Goal: Task Accomplishment & Management: Use online tool/utility

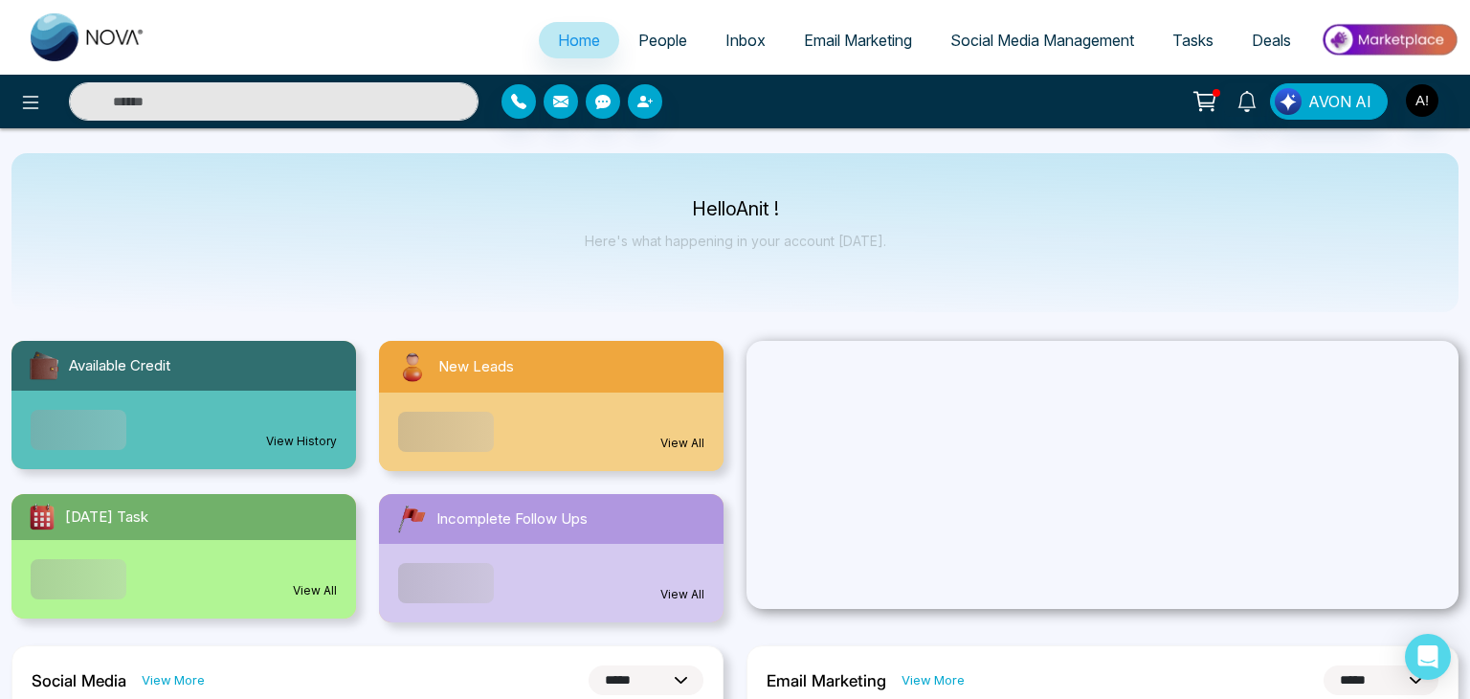
select select "*"
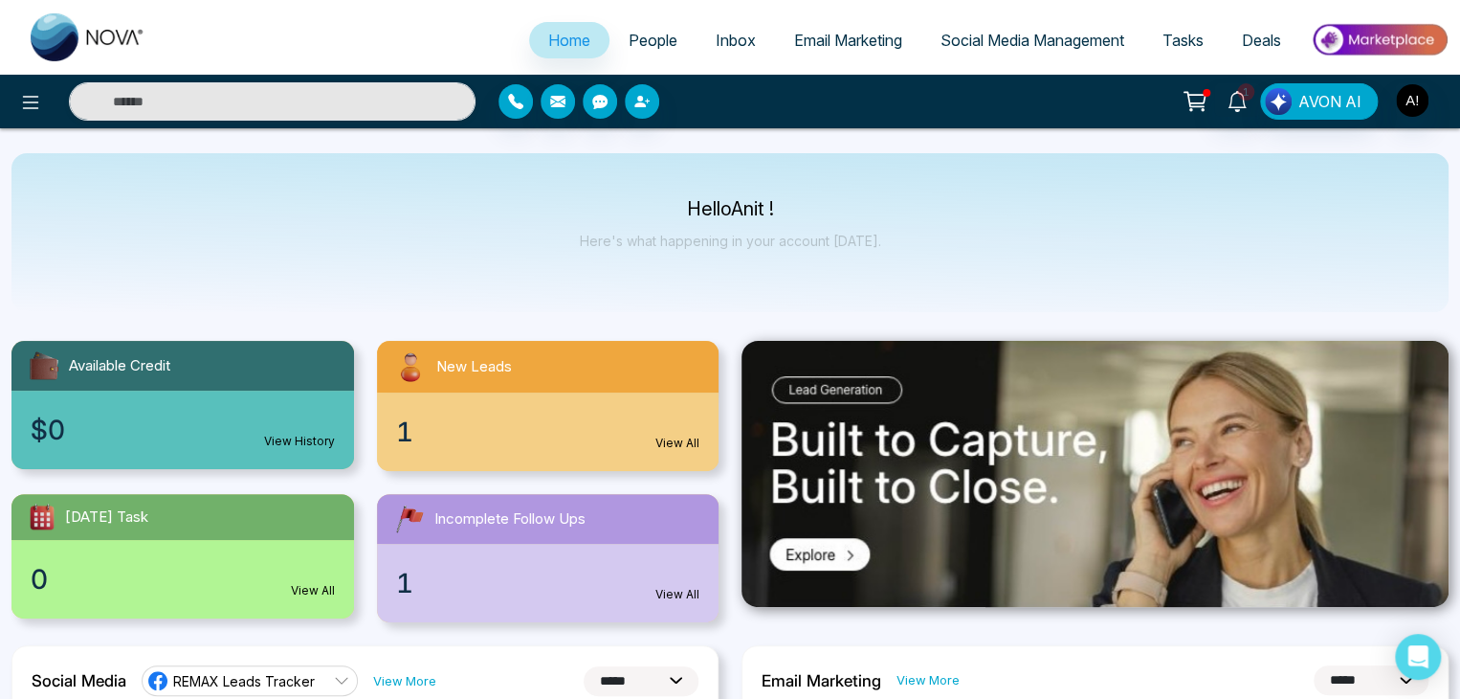
click at [1029, 42] on span "Social Media Management" at bounding box center [1033, 40] width 184 height 19
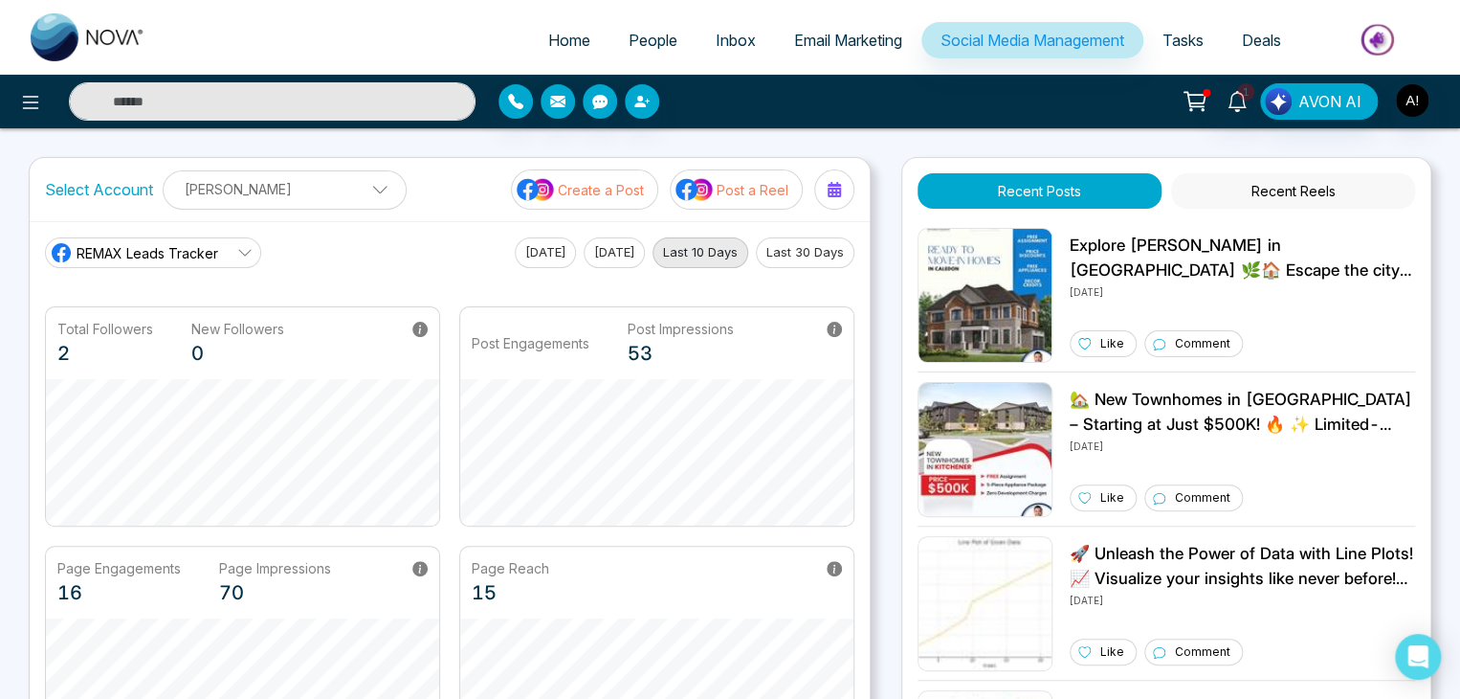
click at [581, 185] on p "Create a Post" at bounding box center [601, 190] width 86 height 20
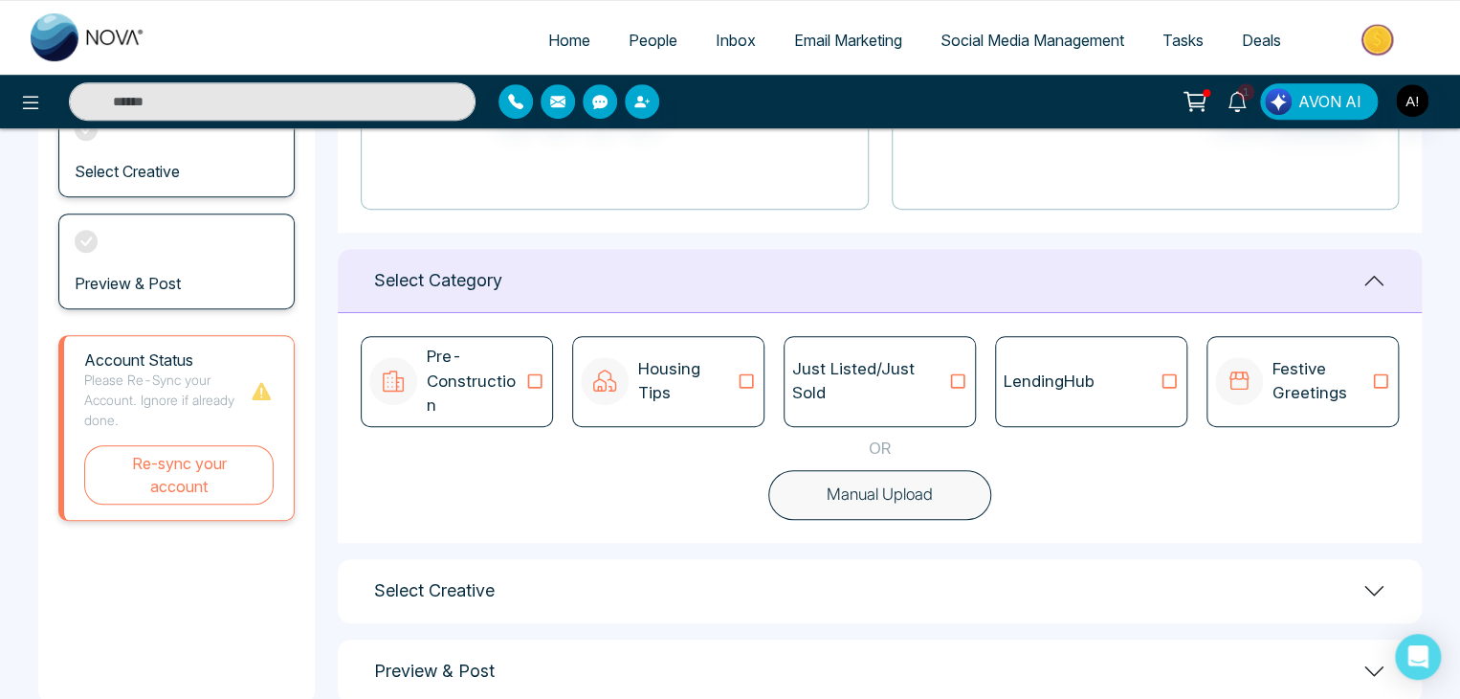
scroll to position [383, 0]
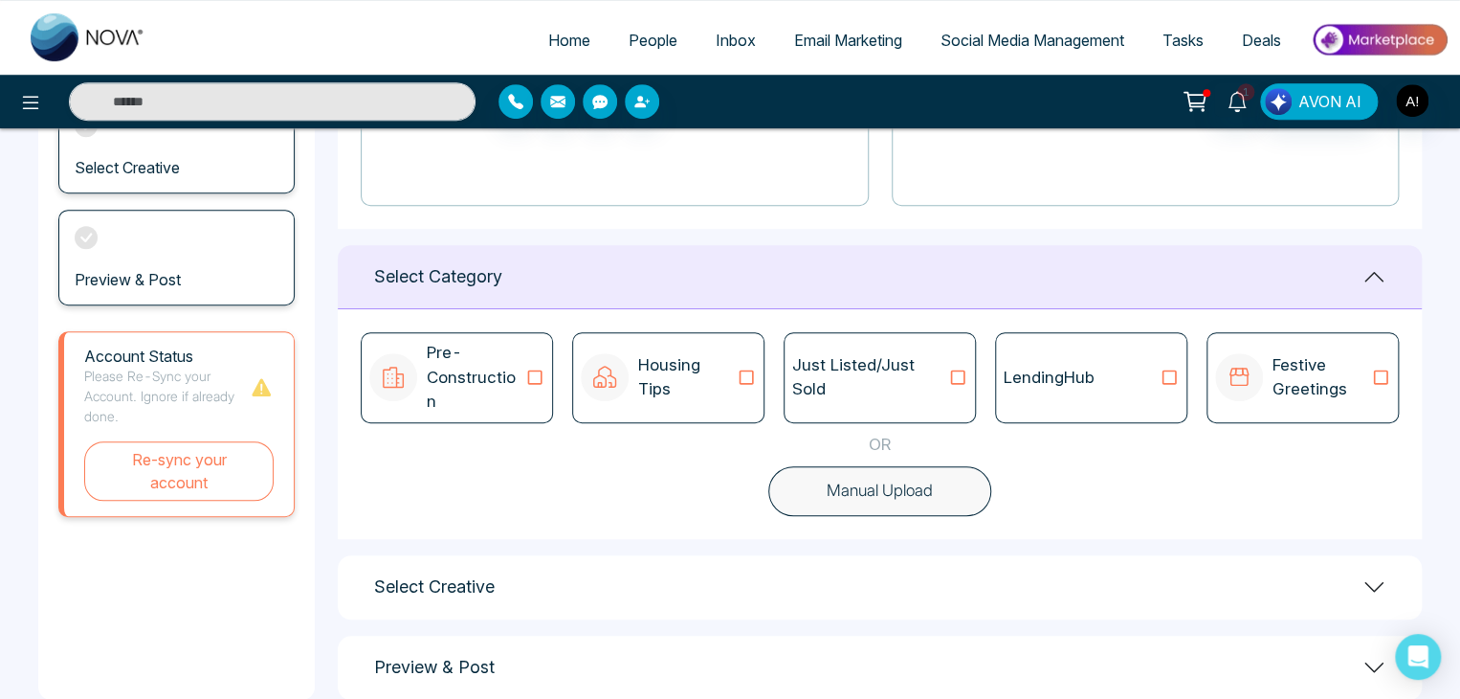
click at [446, 364] on p "Pre-Construction" at bounding box center [476, 378] width 99 height 74
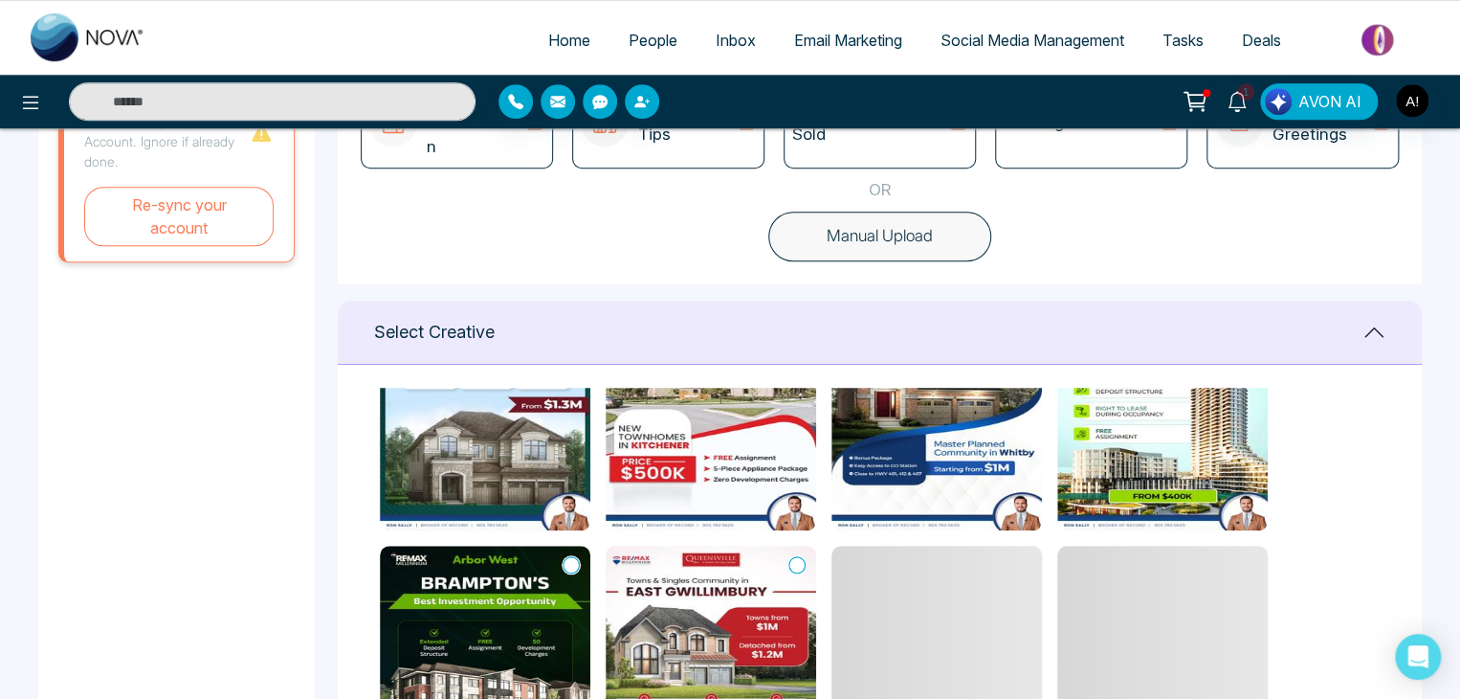
scroll to position [378, 0]
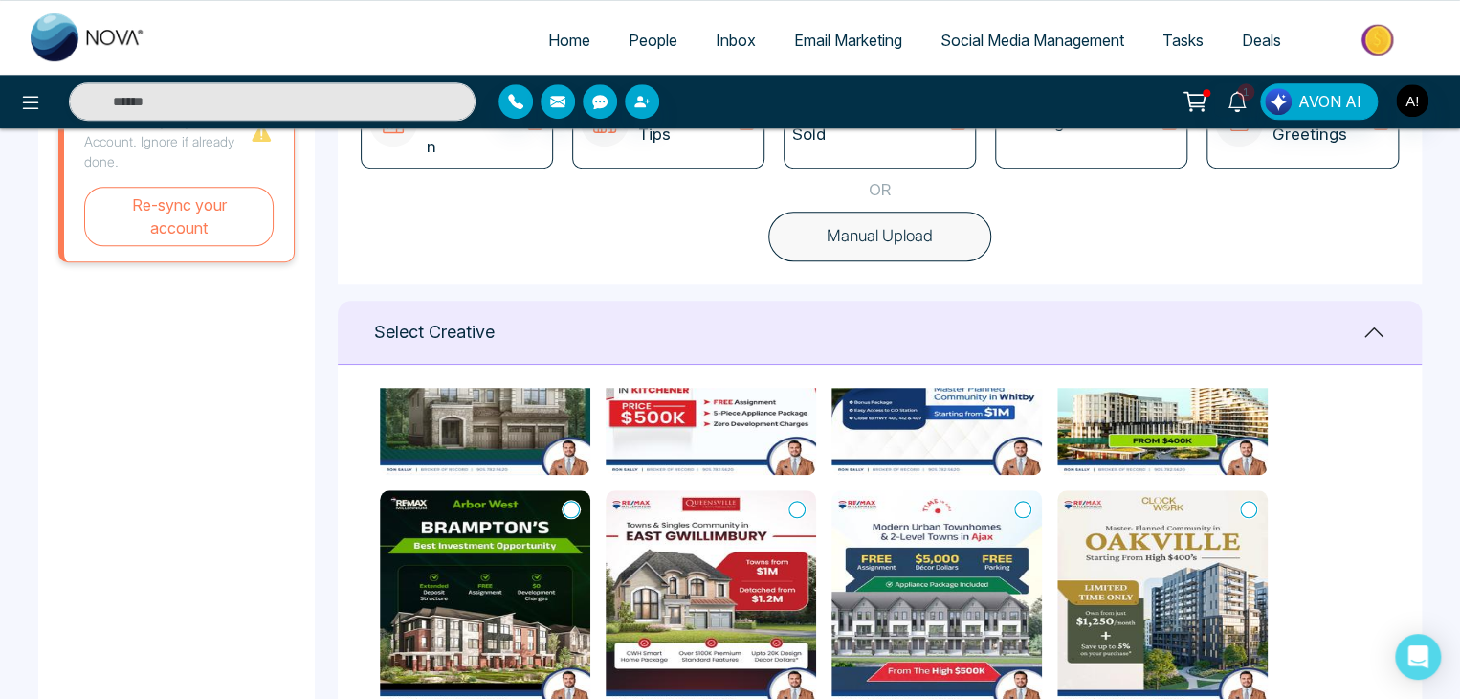
click at [575, 500] on icon at bounding box center [571, 509] width 17 height 19
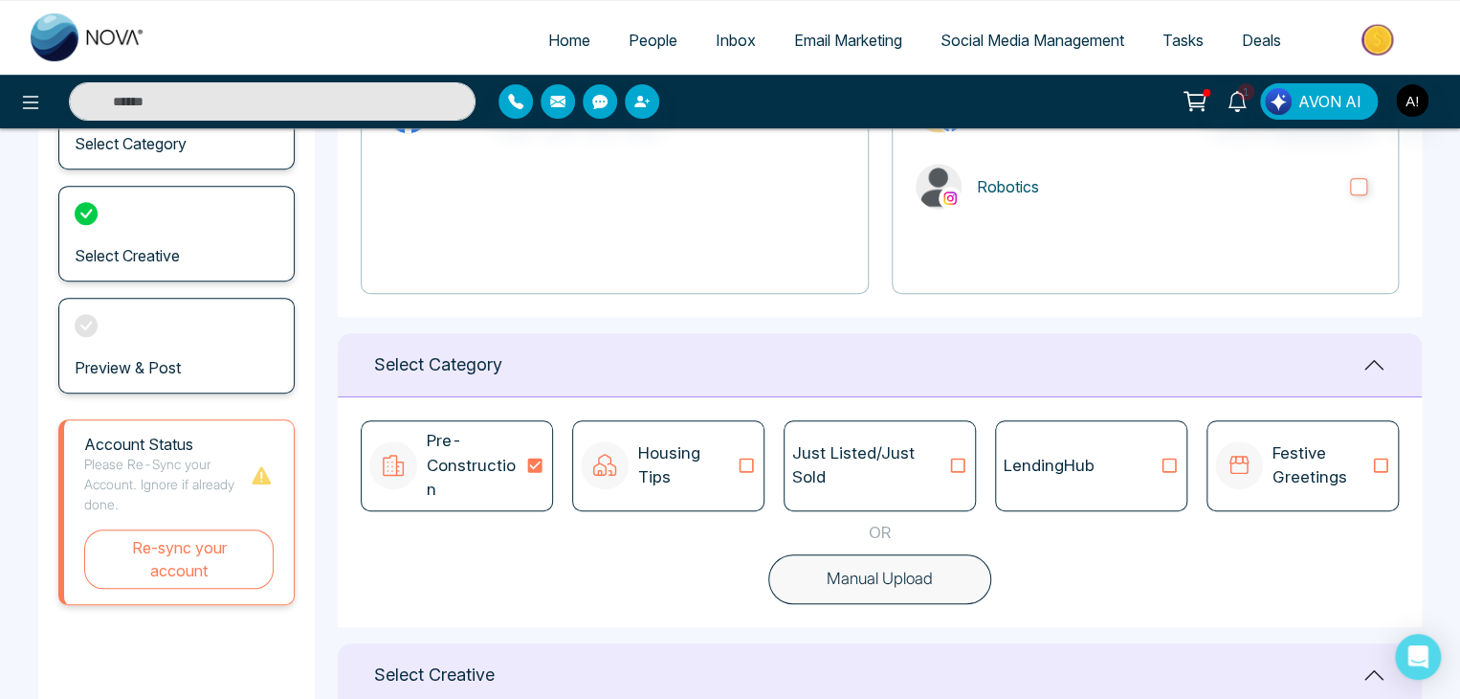
scroll to position [276, 0]
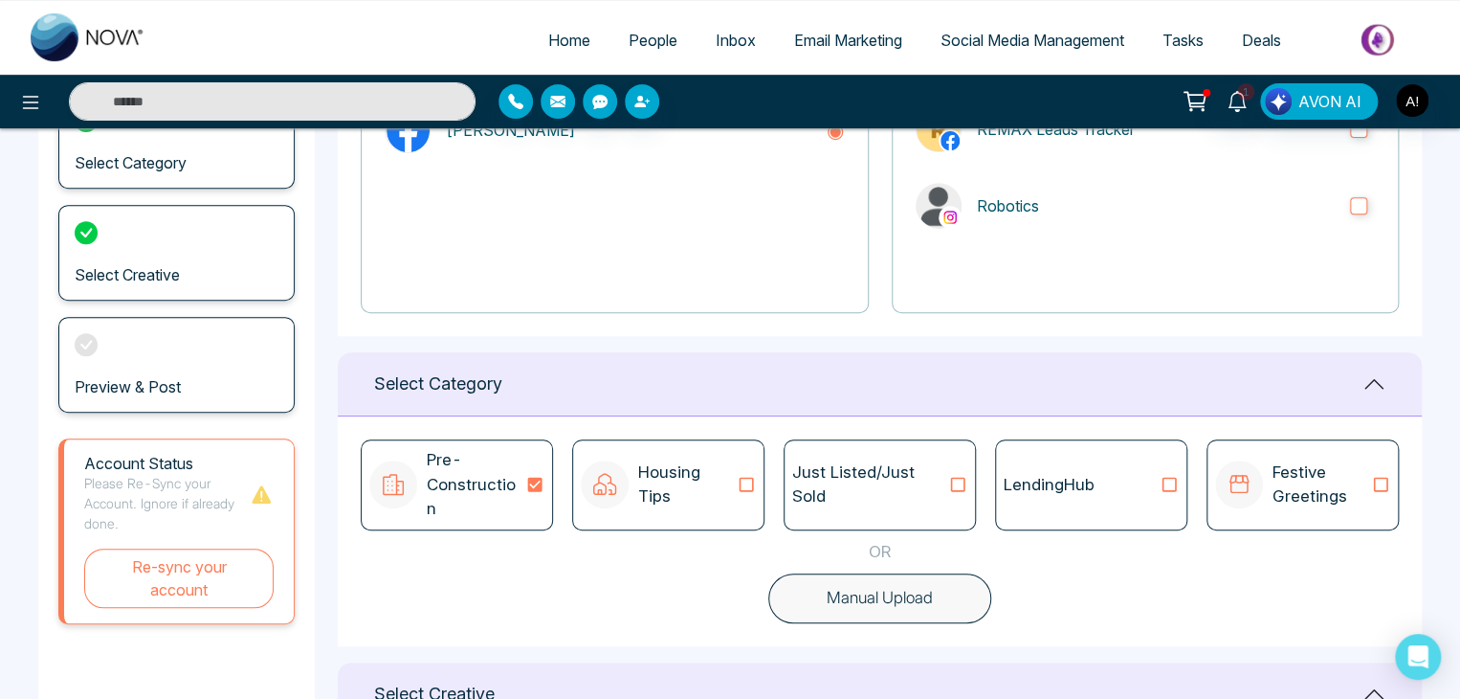
click at [877, 579] on button "Manual Upload" at bounding box center [880, 598] width 223 height 50
type textarea "**********"
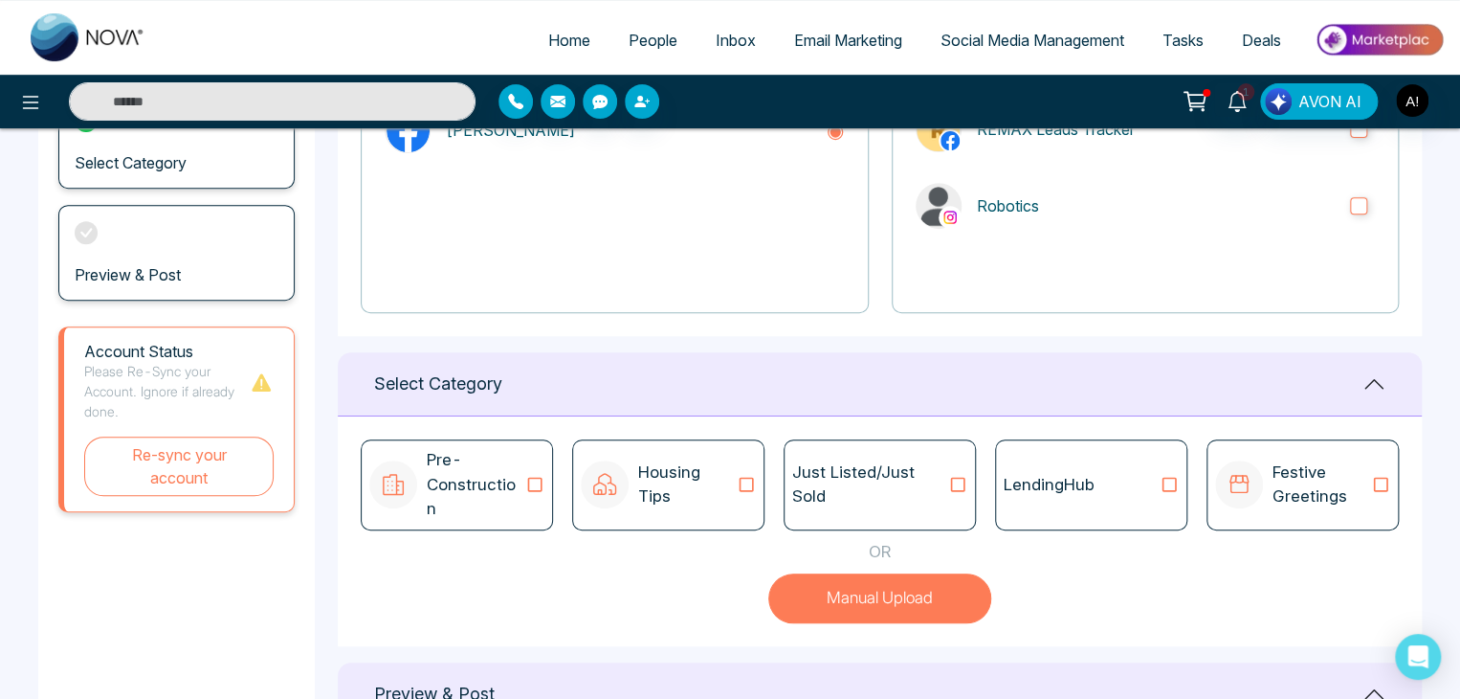
click at [529, 475] on icon at bounding box center [535, 484] width 25 height 19
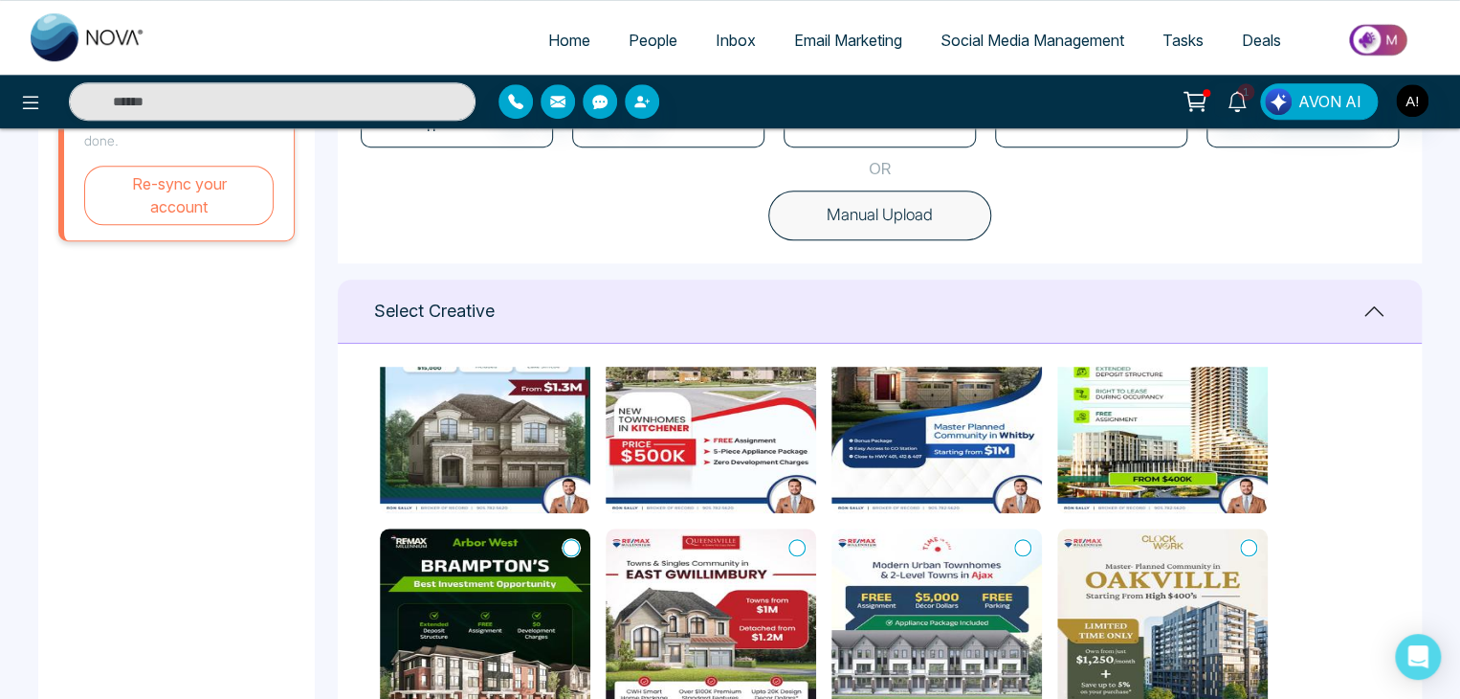
scroll to position [255, 0]
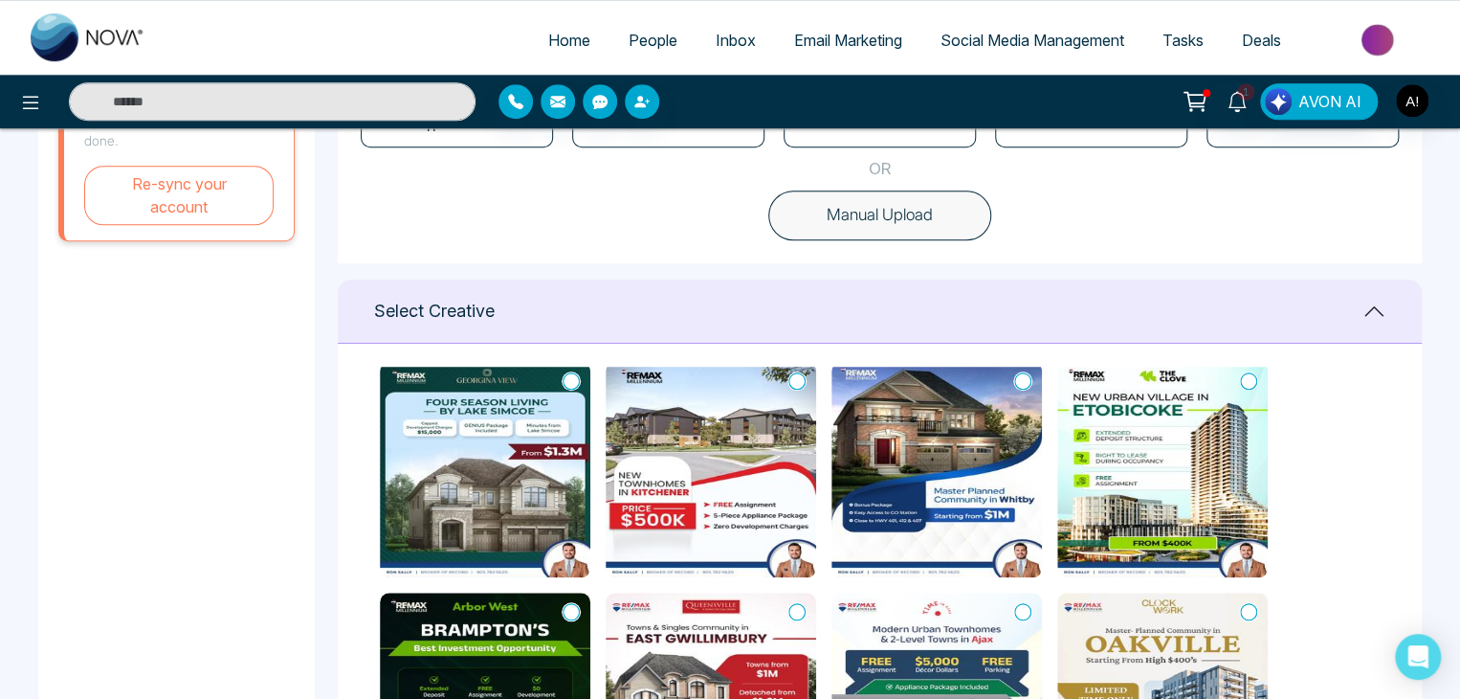
click at [566, 602] on icon at bounding box center [571, 611] width 17 height 19
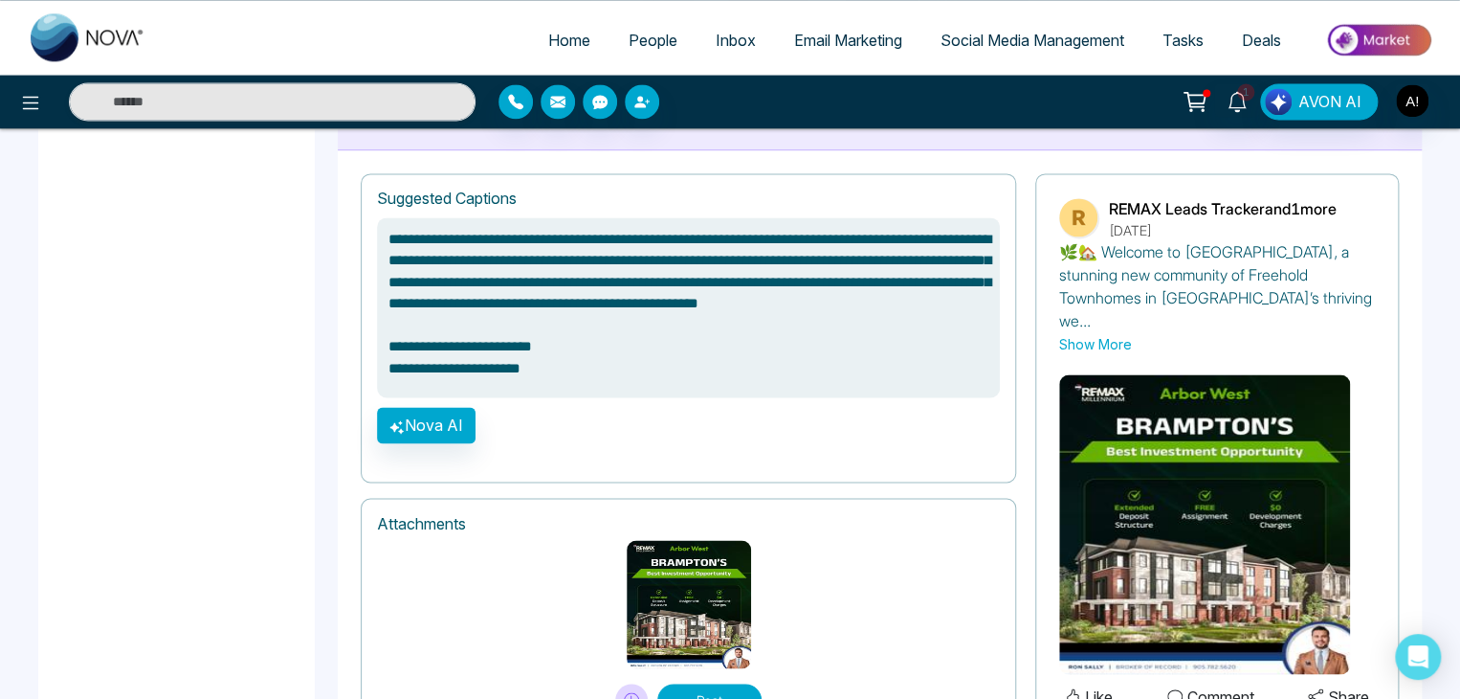
scroll to position [1361, 0]
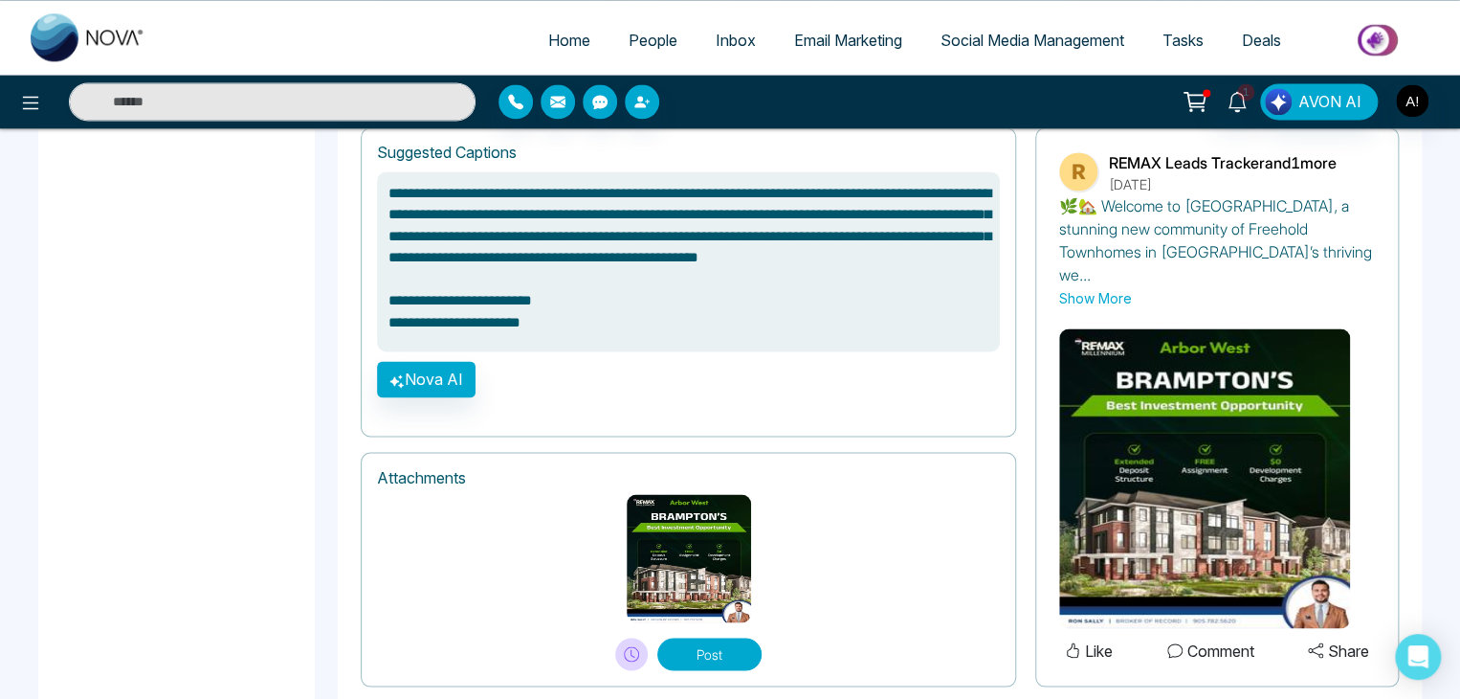
click at [699, 637] on button "Post" at bounding box center [710, 653] width 104 height 33
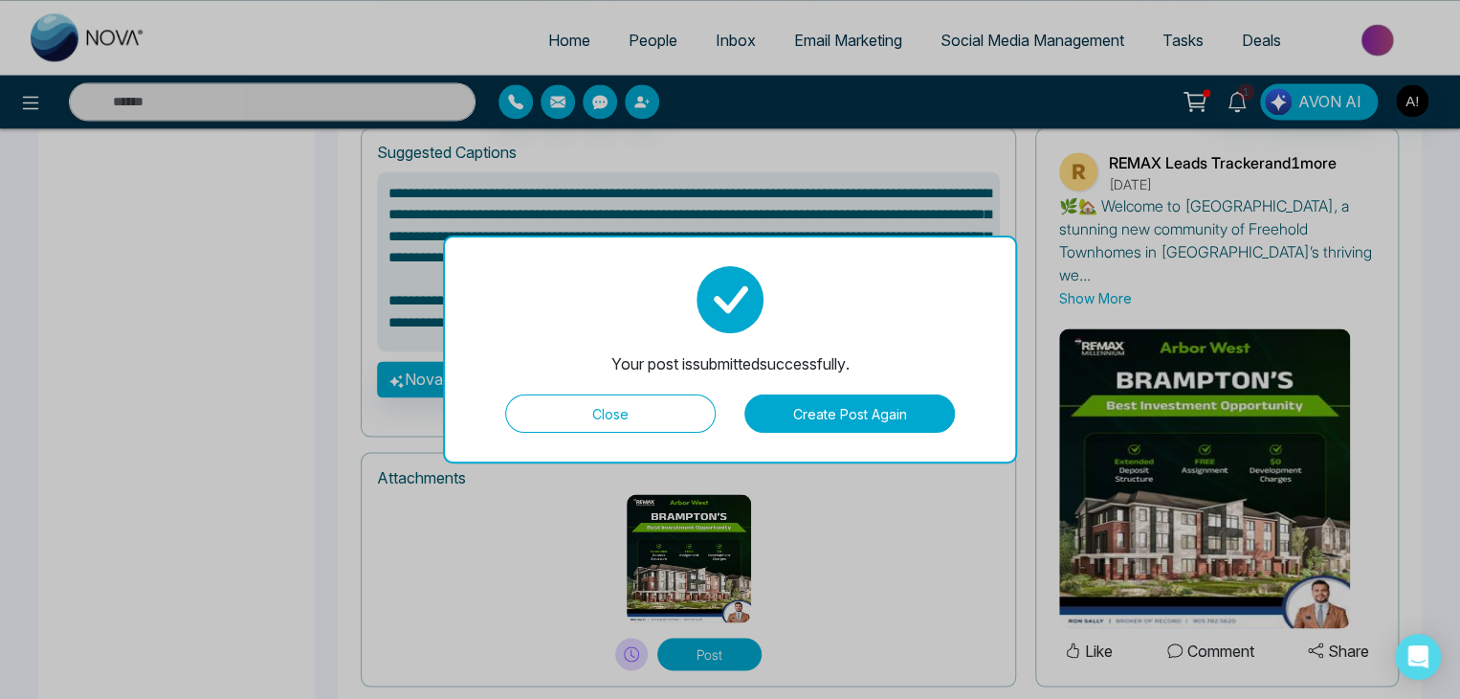
click at [805, 408] on button "Create Post Again" at bounding box center [850, 413] width 211 height 38
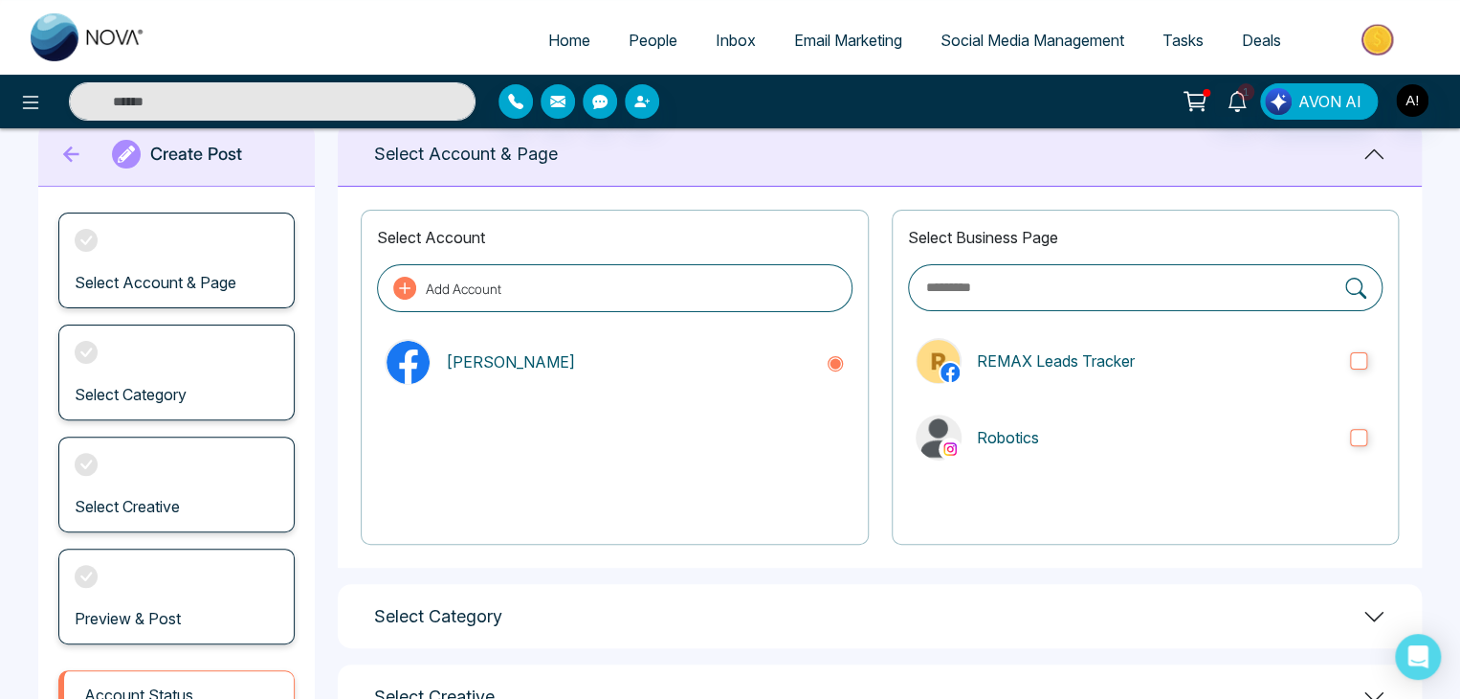
scroll to position [41, 0]
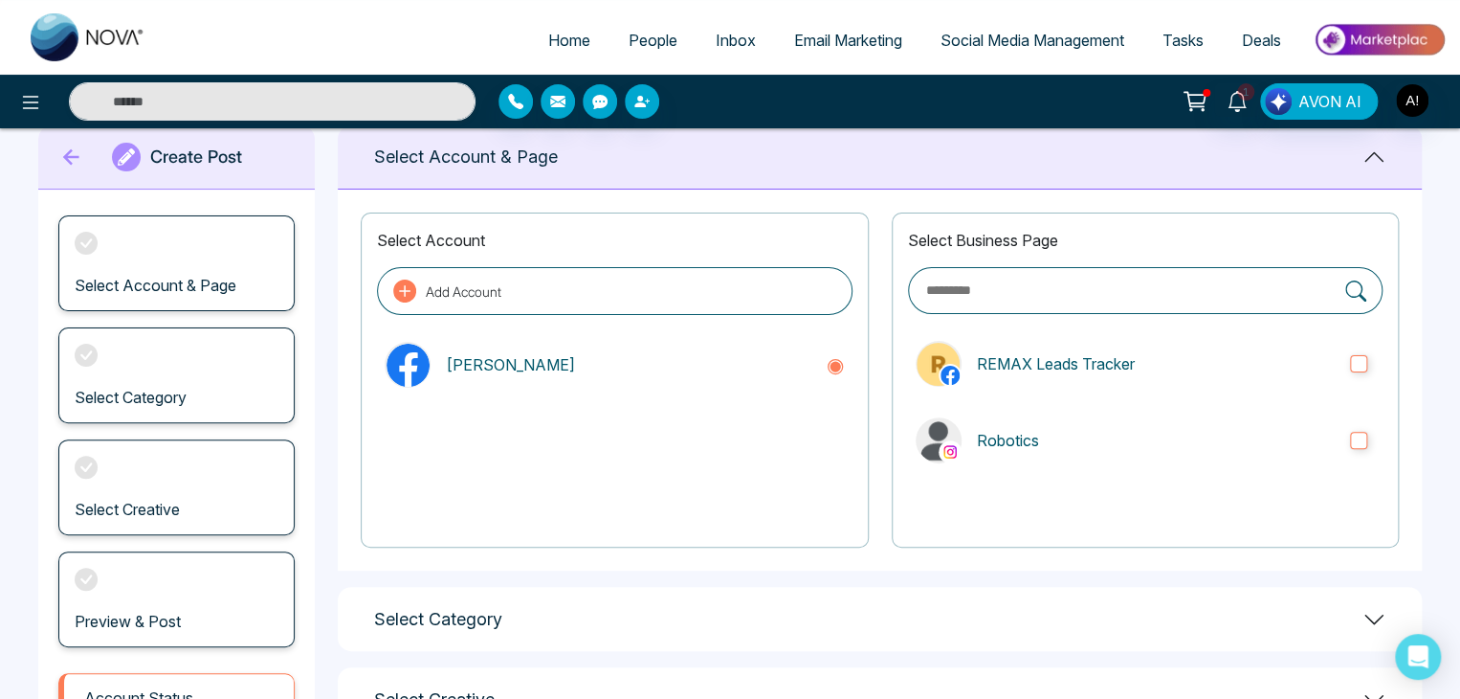
click at [1443, 262] on main "**********" at bounding box center [730, 506] width 1460 height 838
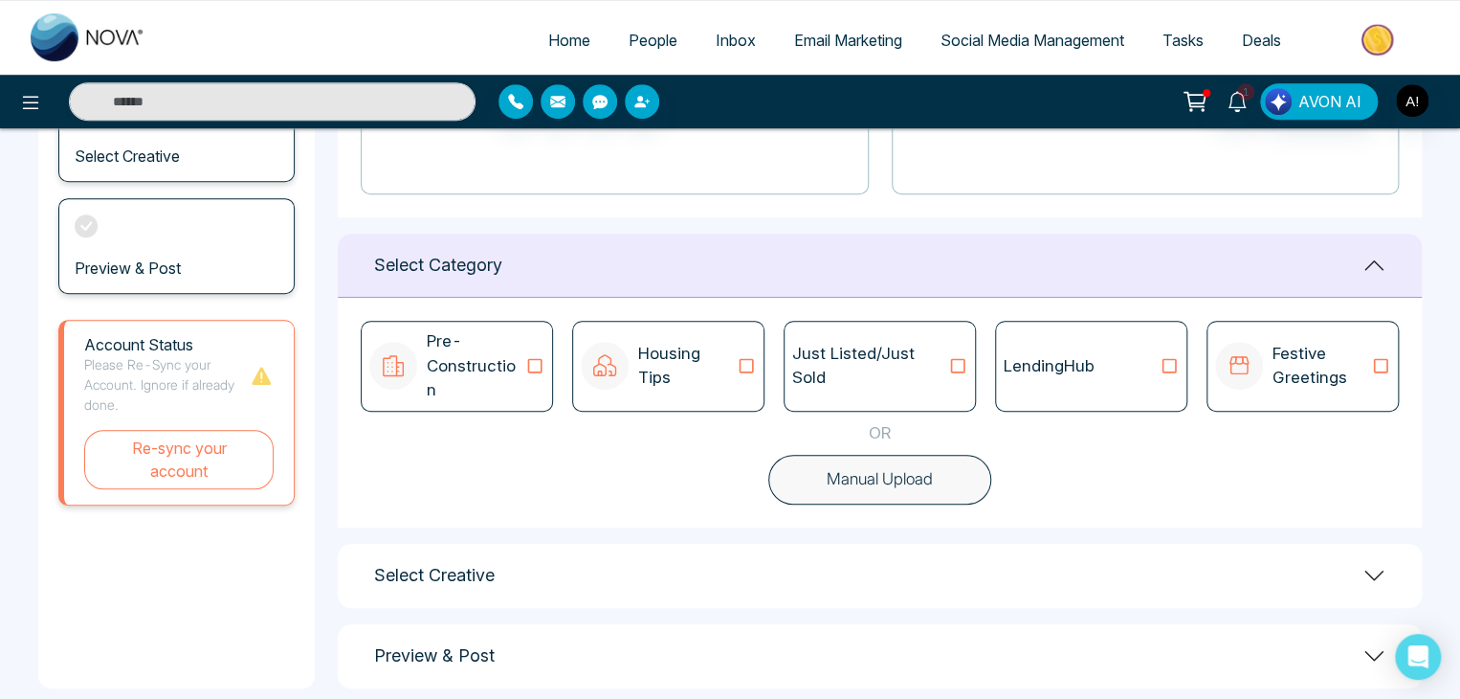
scroll to position [396, 0]
click at [747, 354] on icon at bounding box center [746, 363] width 25 height 19
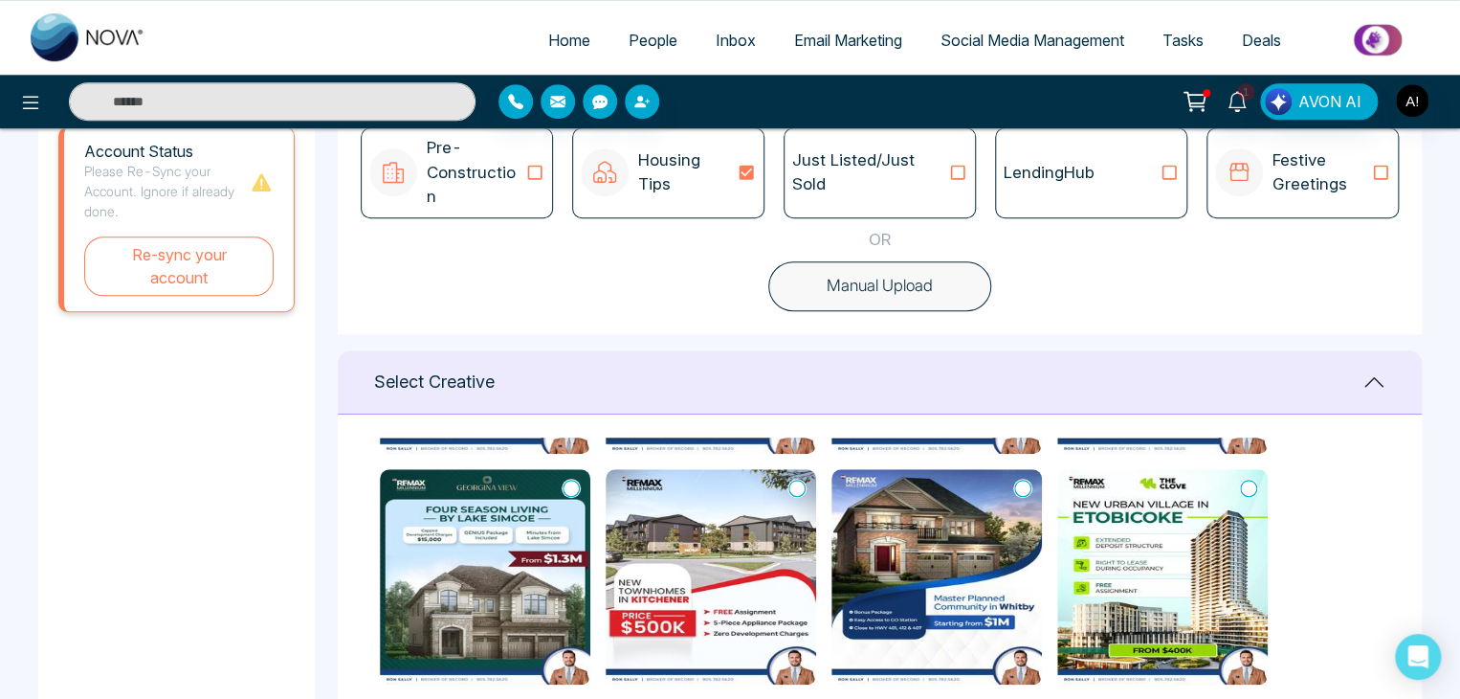
scroll to position [250, 0]
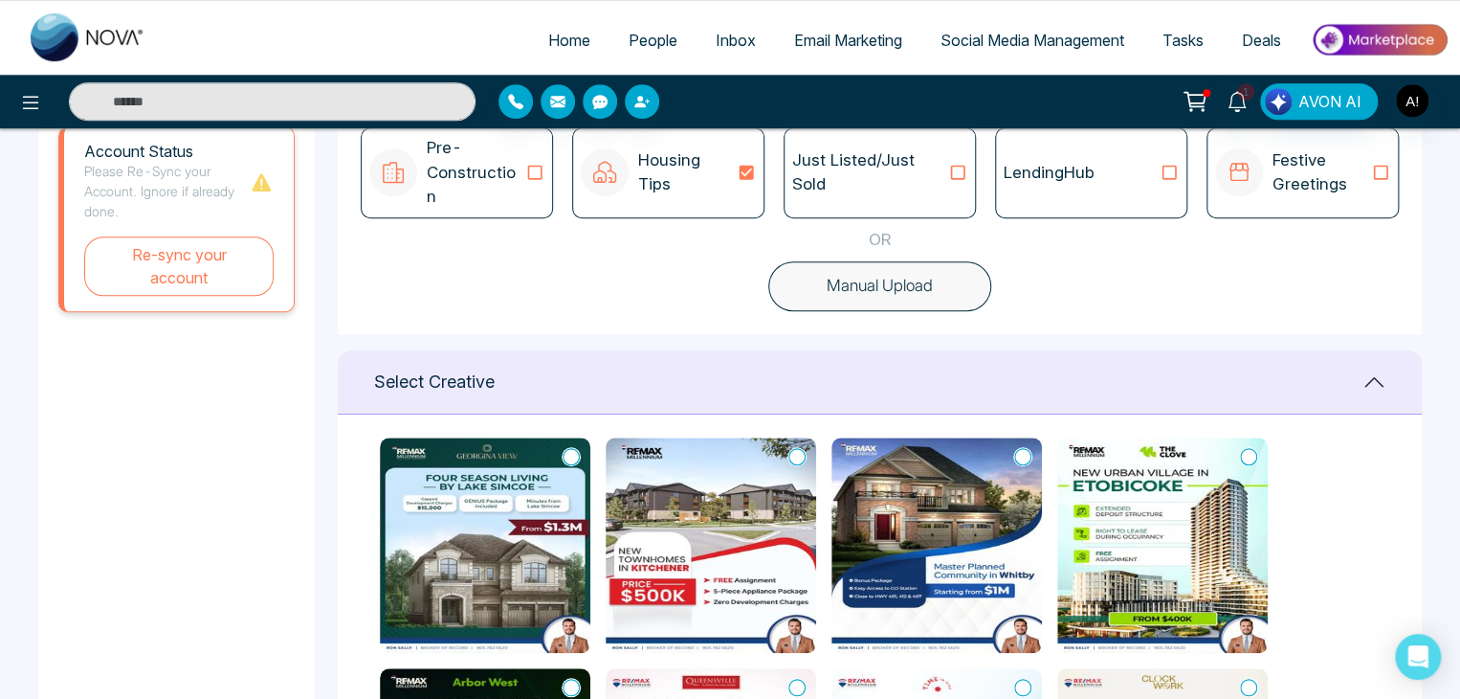
click at [1019, 447] on icon at bounding box center [1022, 456] width 17 height 19
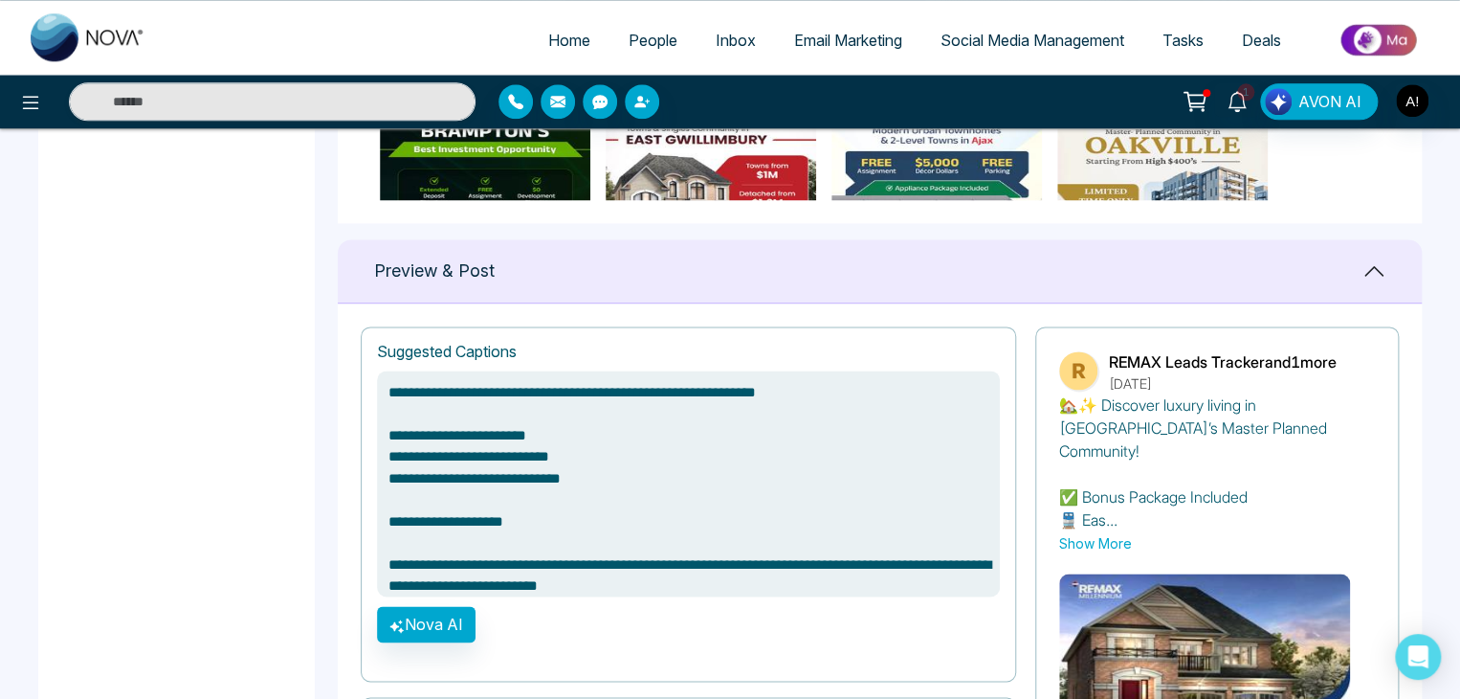
scroll to position [1407, 0]
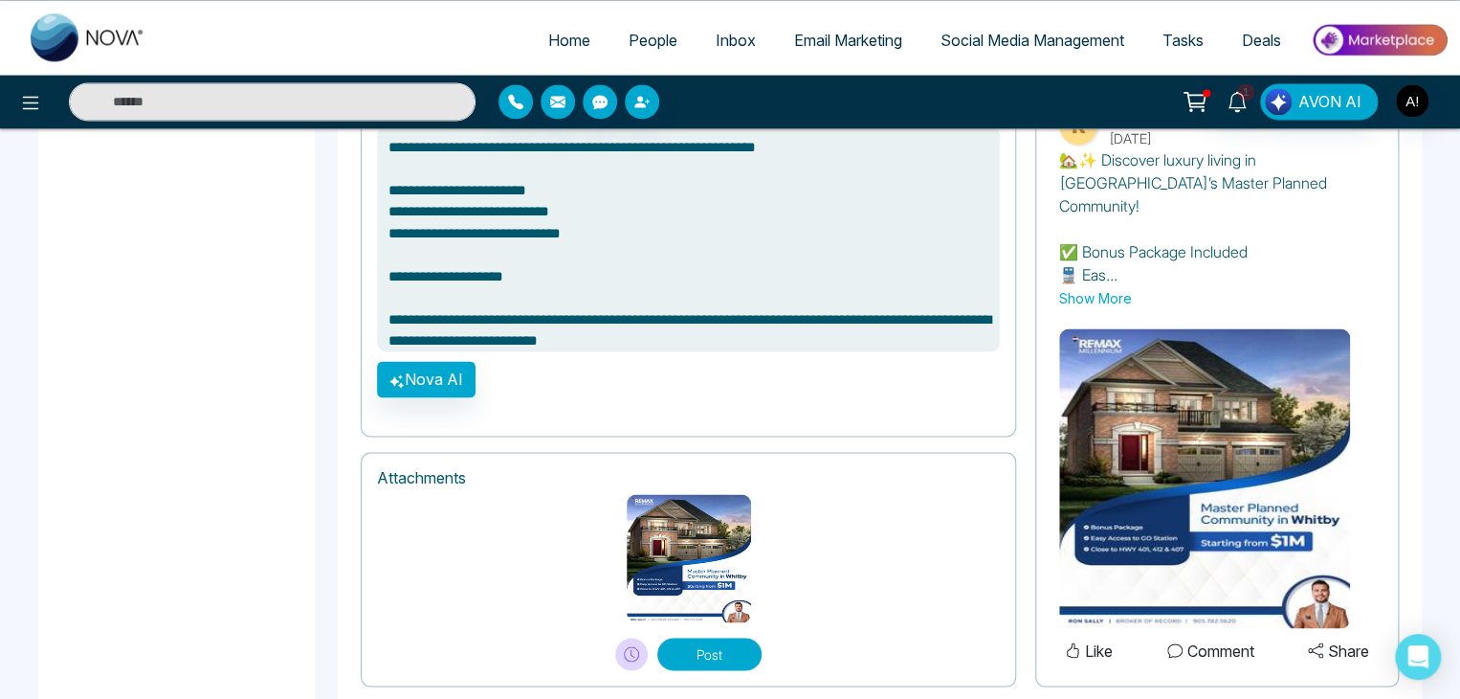
click at [701, 637] on button "Post" at bounding box center [710, 653] width 104 height 33
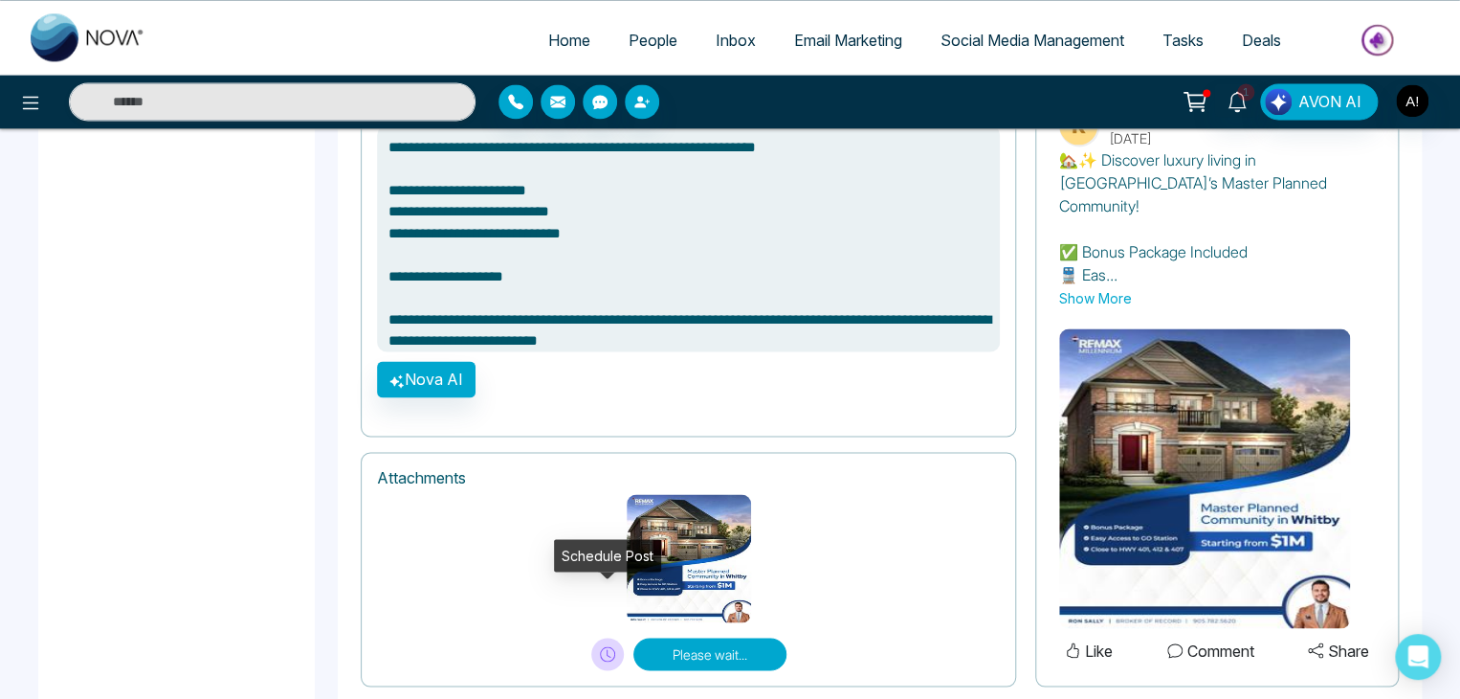
click at [593, 637] on button at bounding box center [607, 653] width 33 height 33
click at [603, 646] on icon at bounding box center [607, 653] width 15 height 15
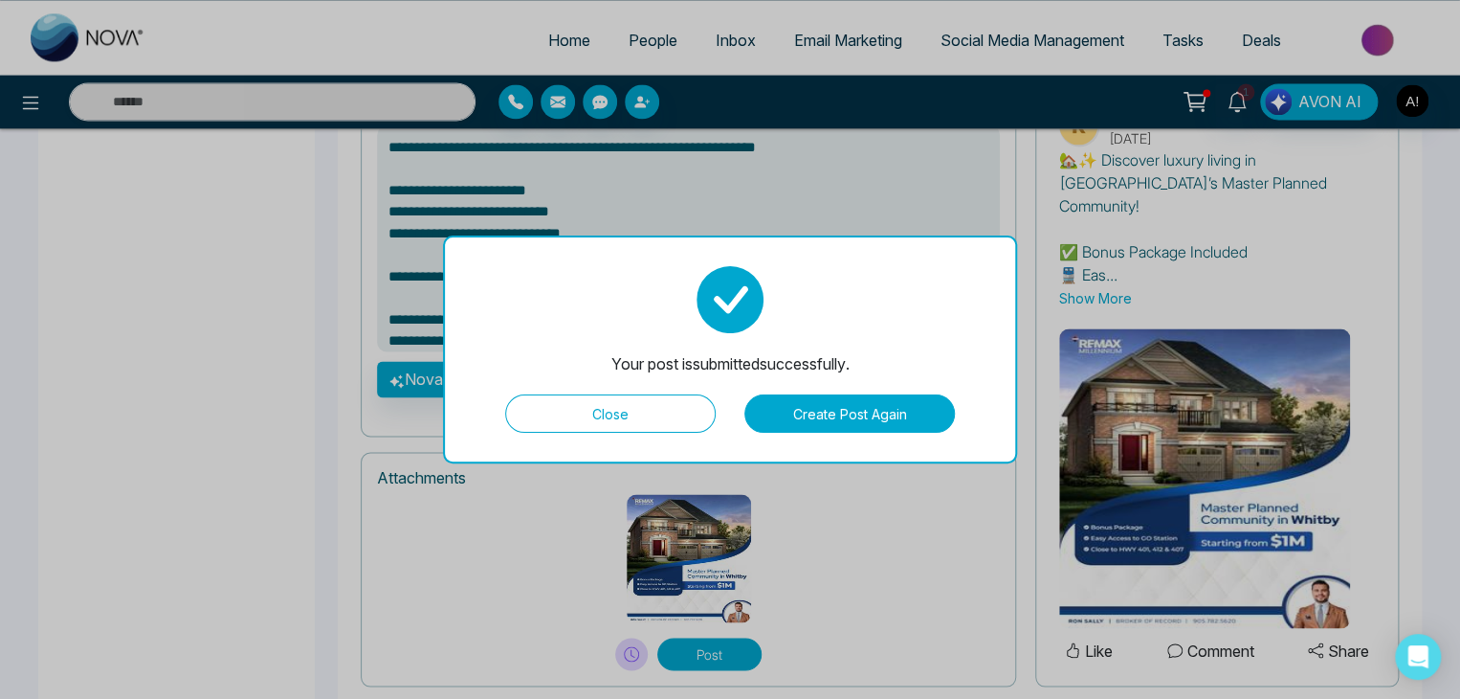
type textarea "**********"
click at [613, 421] on button "Close" at bounding box center [610, 413] width 211 height 38
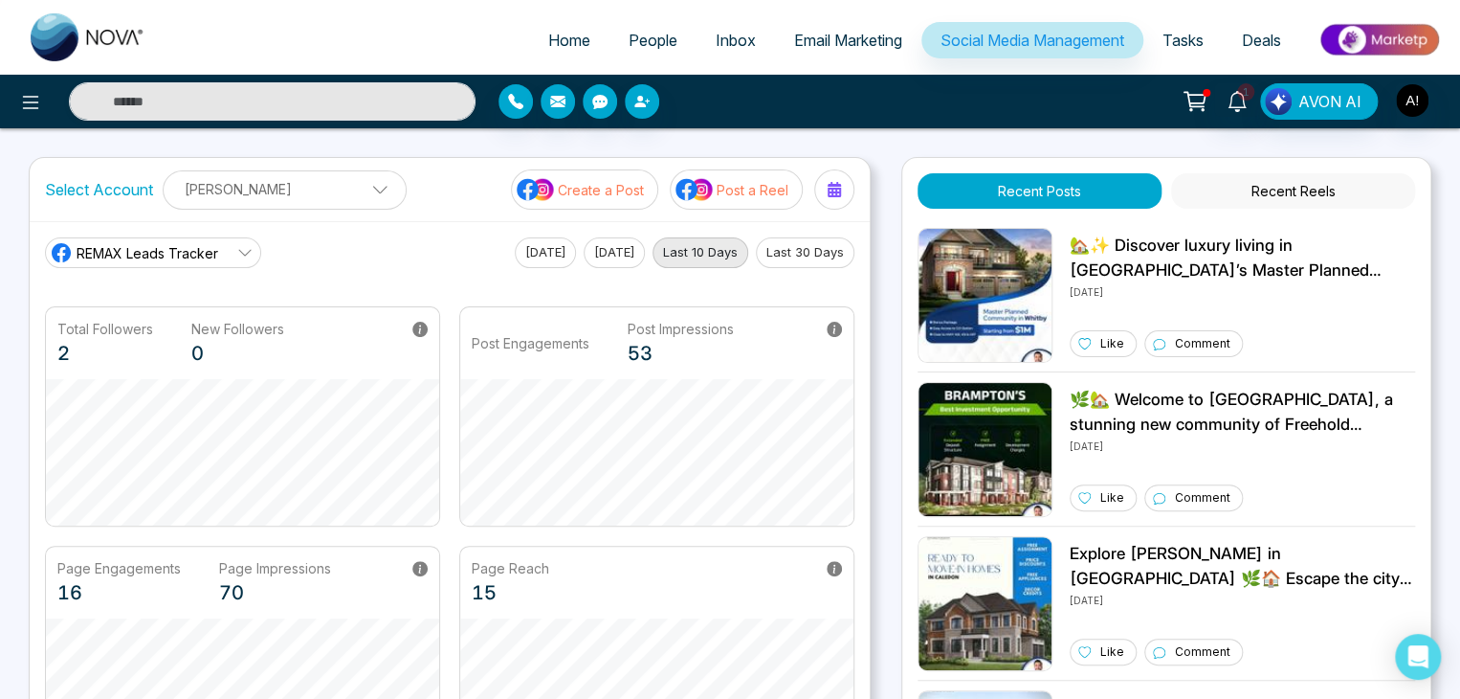
click at [574, 192] on p "Create a Post" at bounding box center [601, 190] width 86 height 20
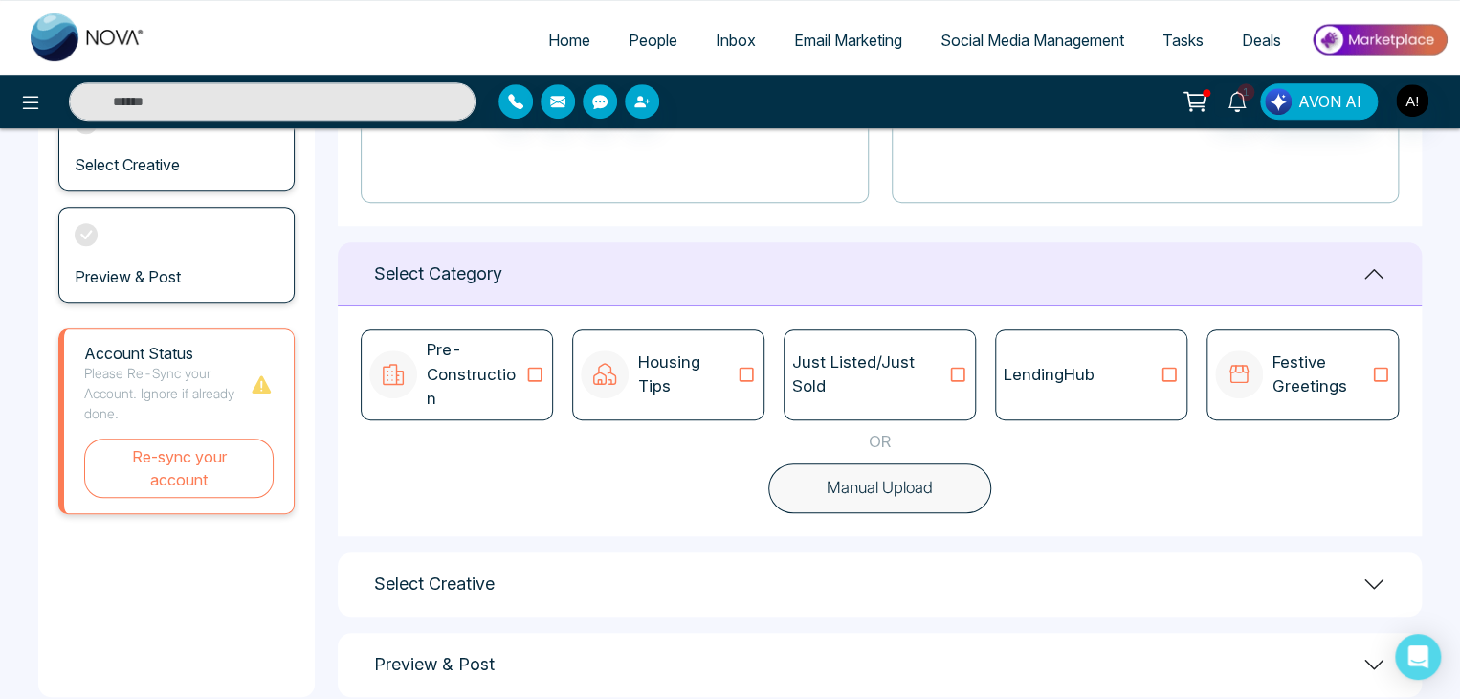
scroll to position [396, 0]
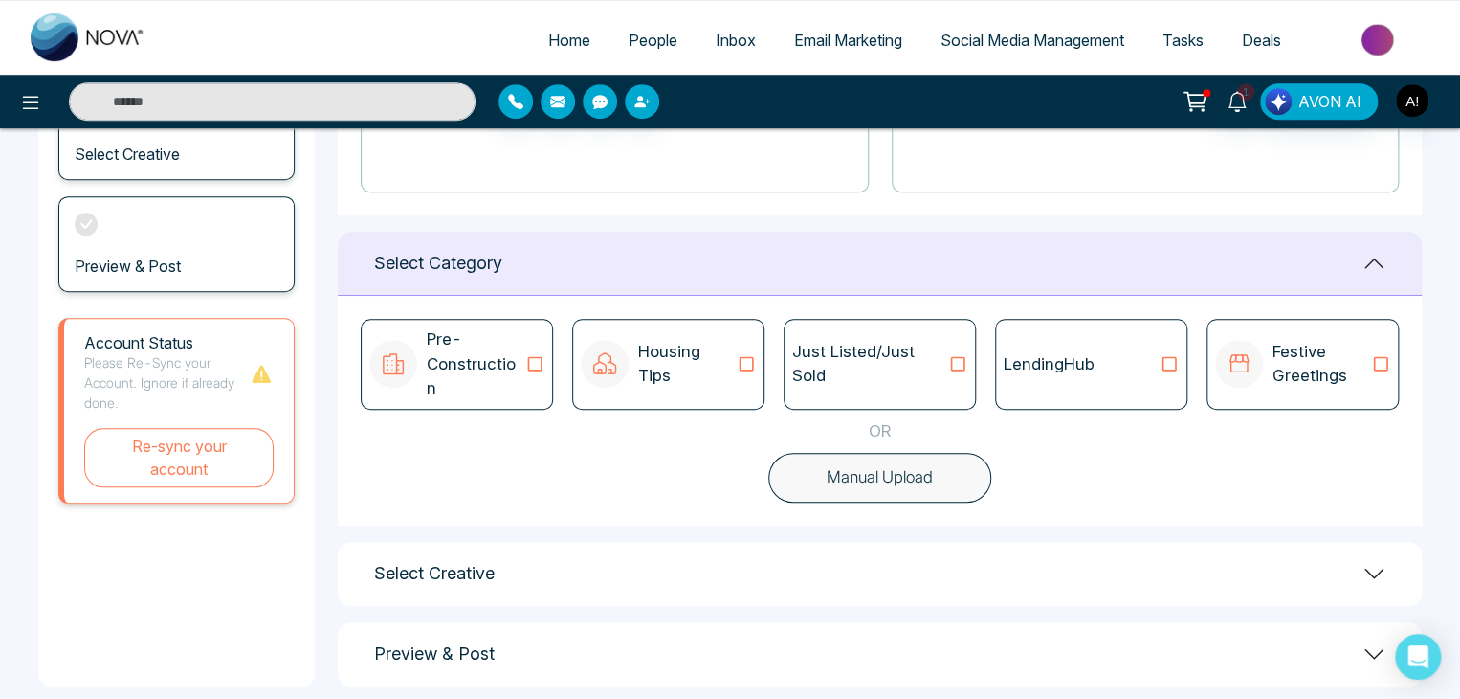
click at [1168, 357] on icon at bounding box center [1170, 364] width 14 height 14
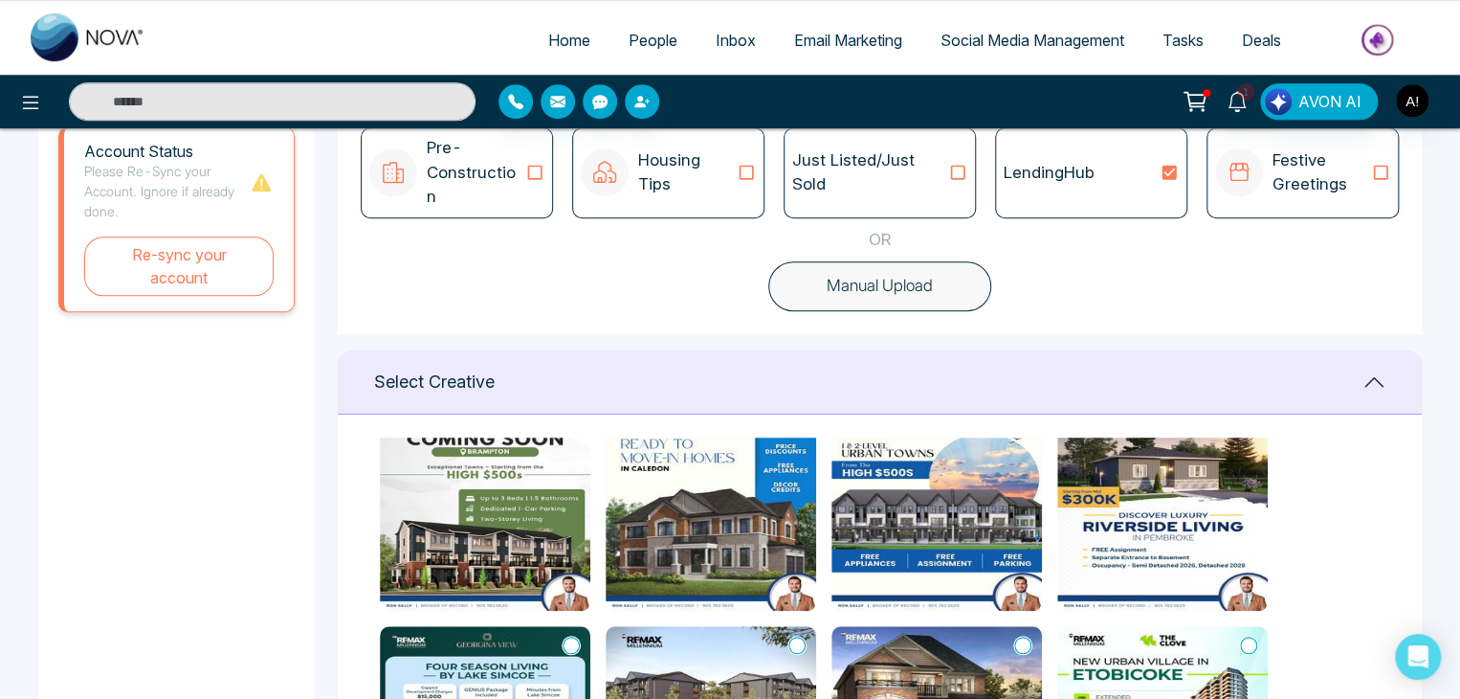
scroll to position [127, 0]
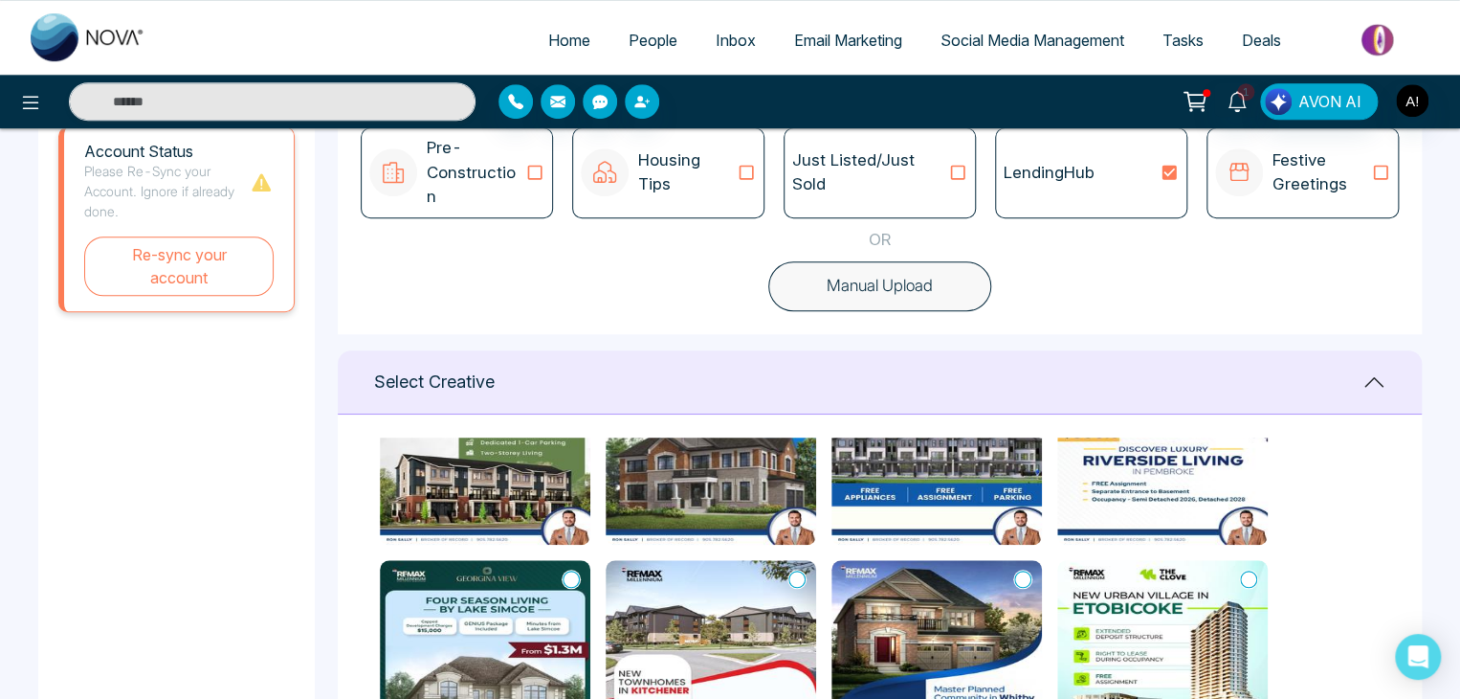
click at [997, 427] on img at bounding box center [937, 436] width 211 height 215
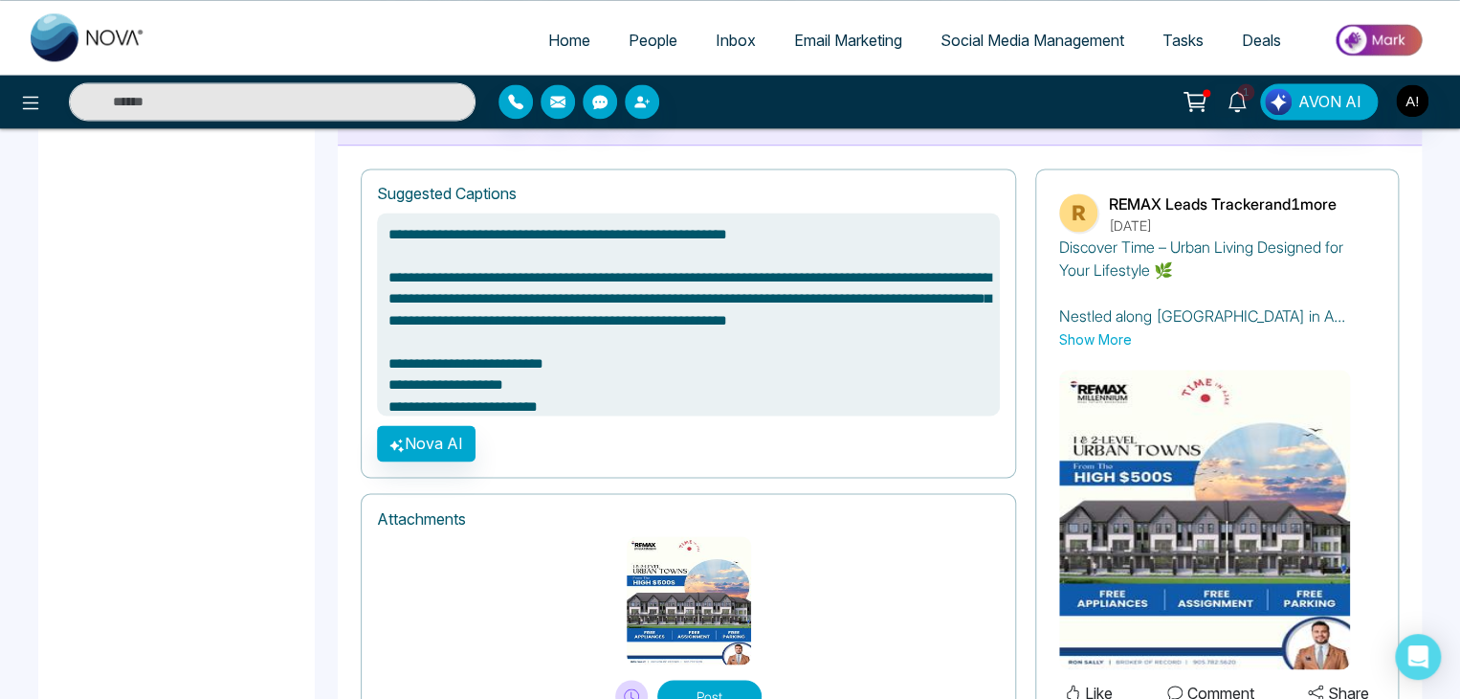
scroll to position [1353, 0]
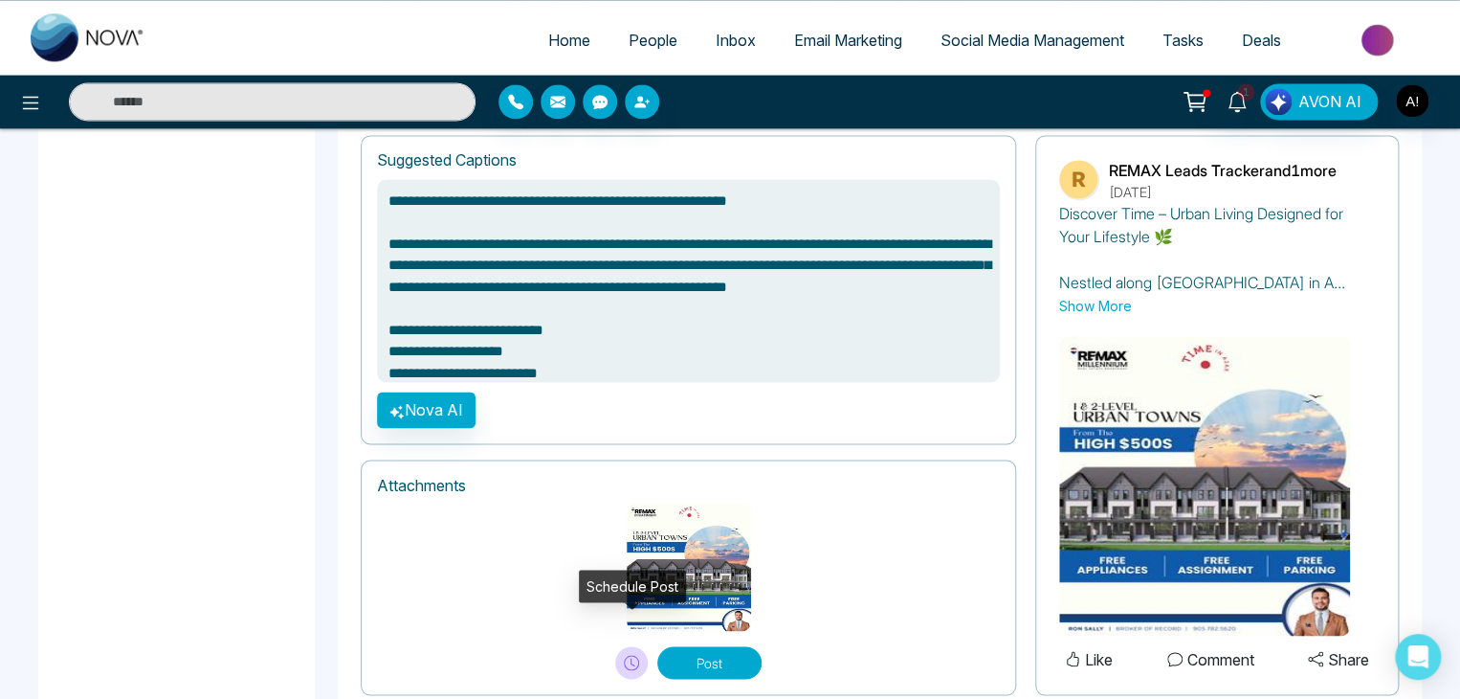
click at [633, 655] on icon at bounding box center [631, 662] width 15 height 15
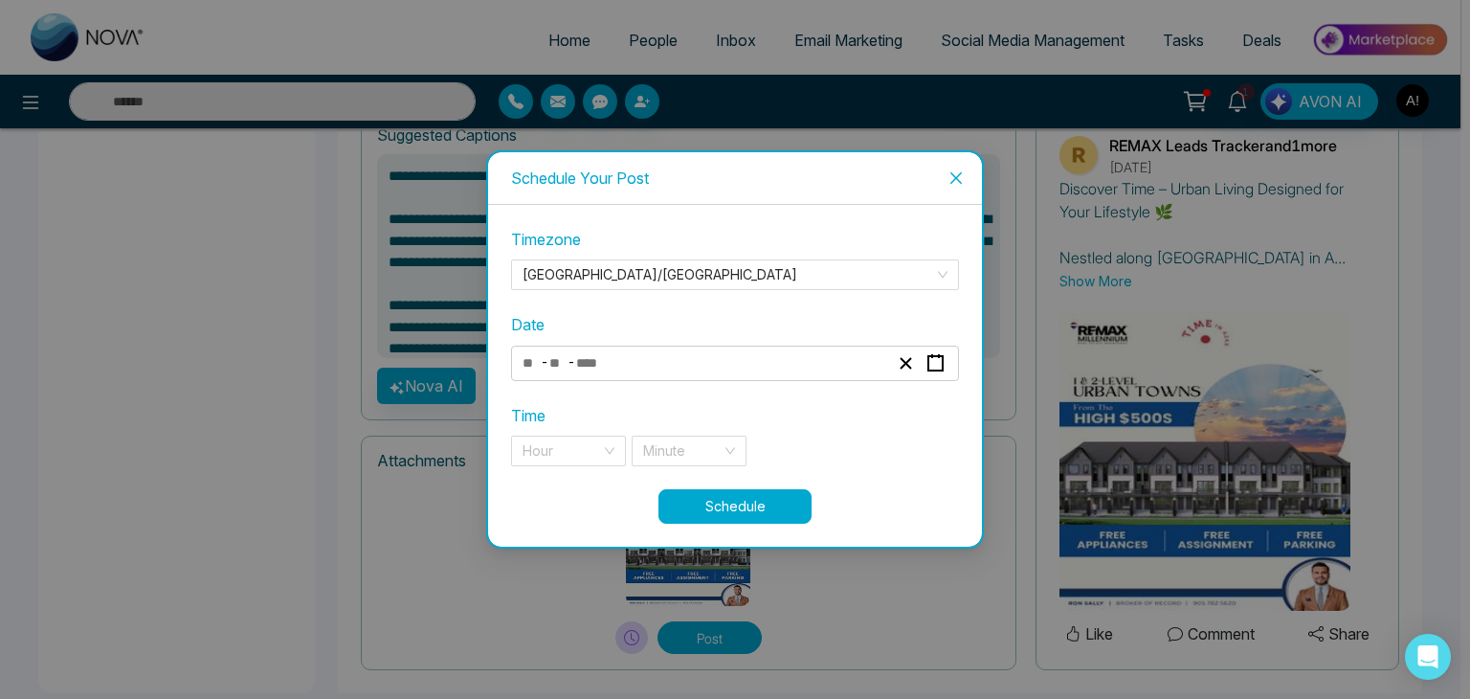
type textarea "**********"
click at [564, 360] on input "number" at bounding box center [557, 363] width 19 height 26
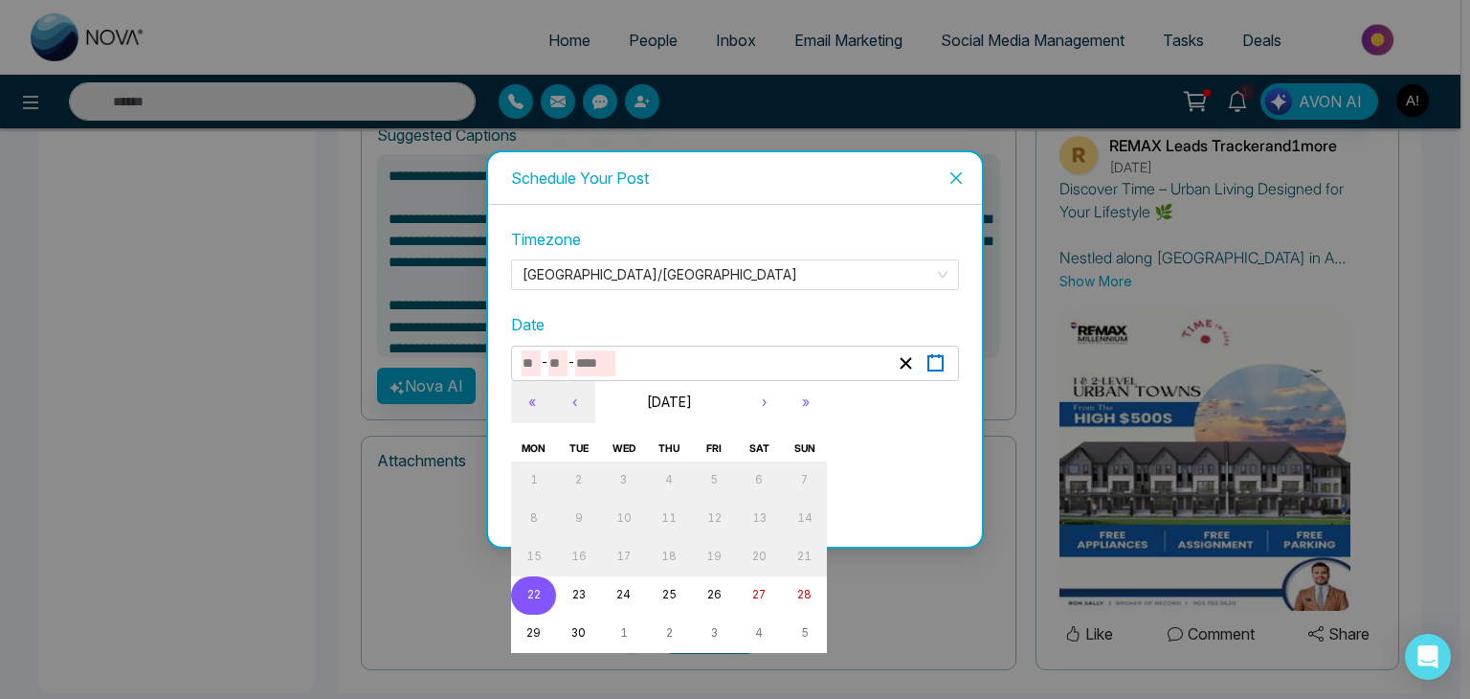
click at [934, 364] on icon "button" at bounding box center [935, 363] width 18 height 18
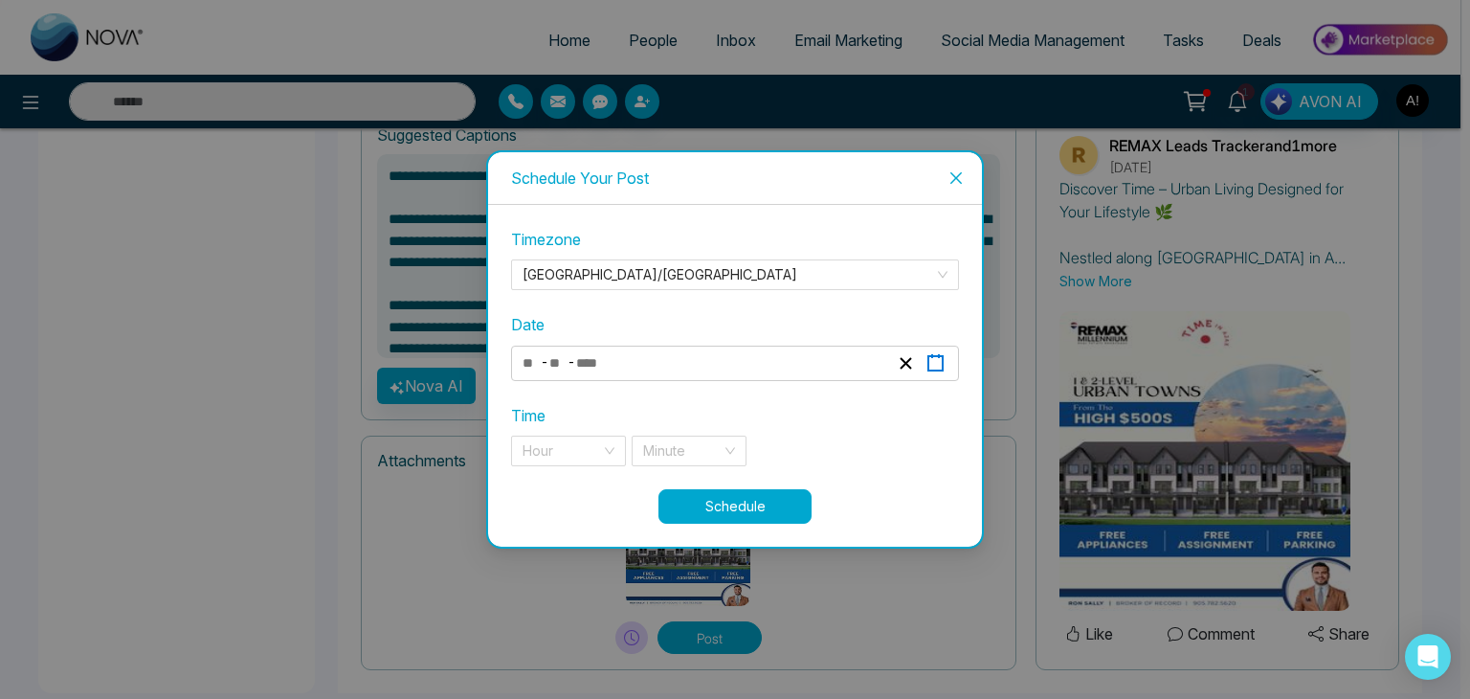
click at [935, 356] on rect "button" at bounding box center [935, 363] width 14 height 14
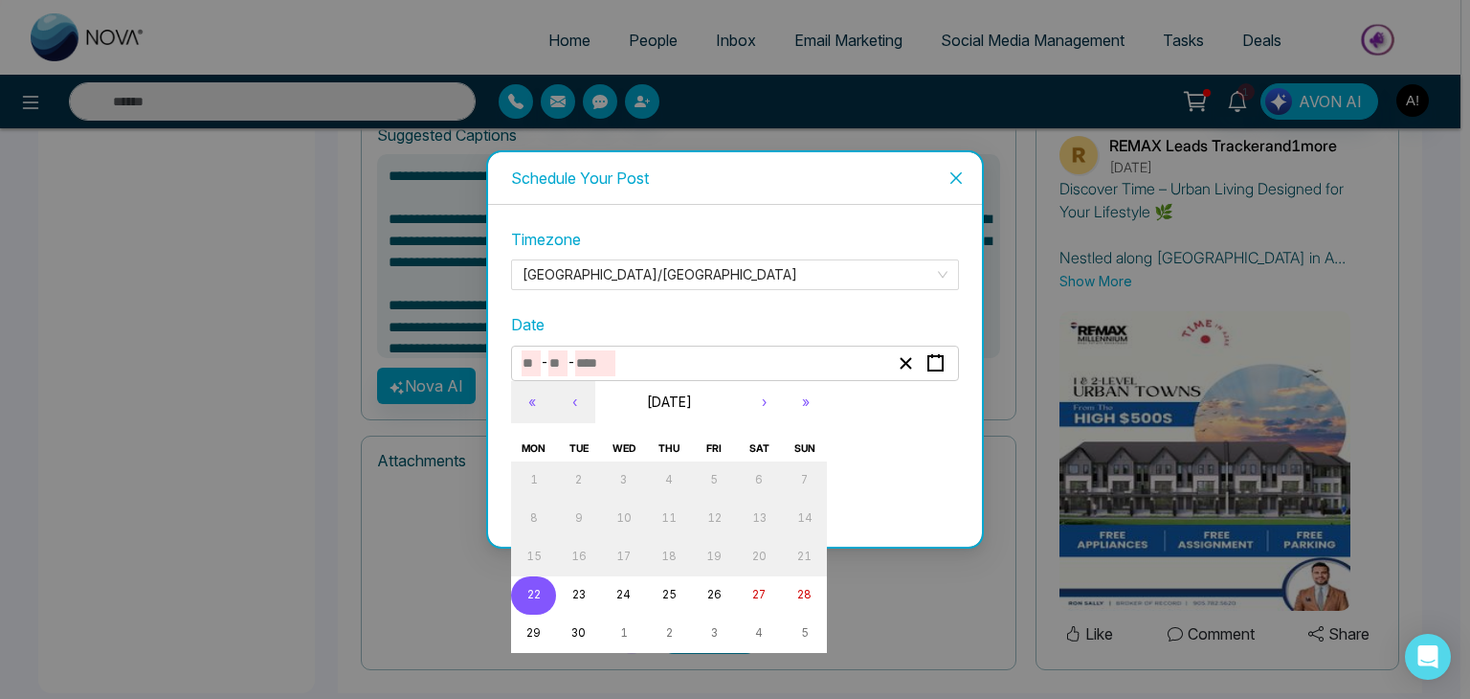
click at [528, 606] on button "22" at bounding box center [533, 595] width 45 height 38
type input "*"
type input "**"
type input "****"
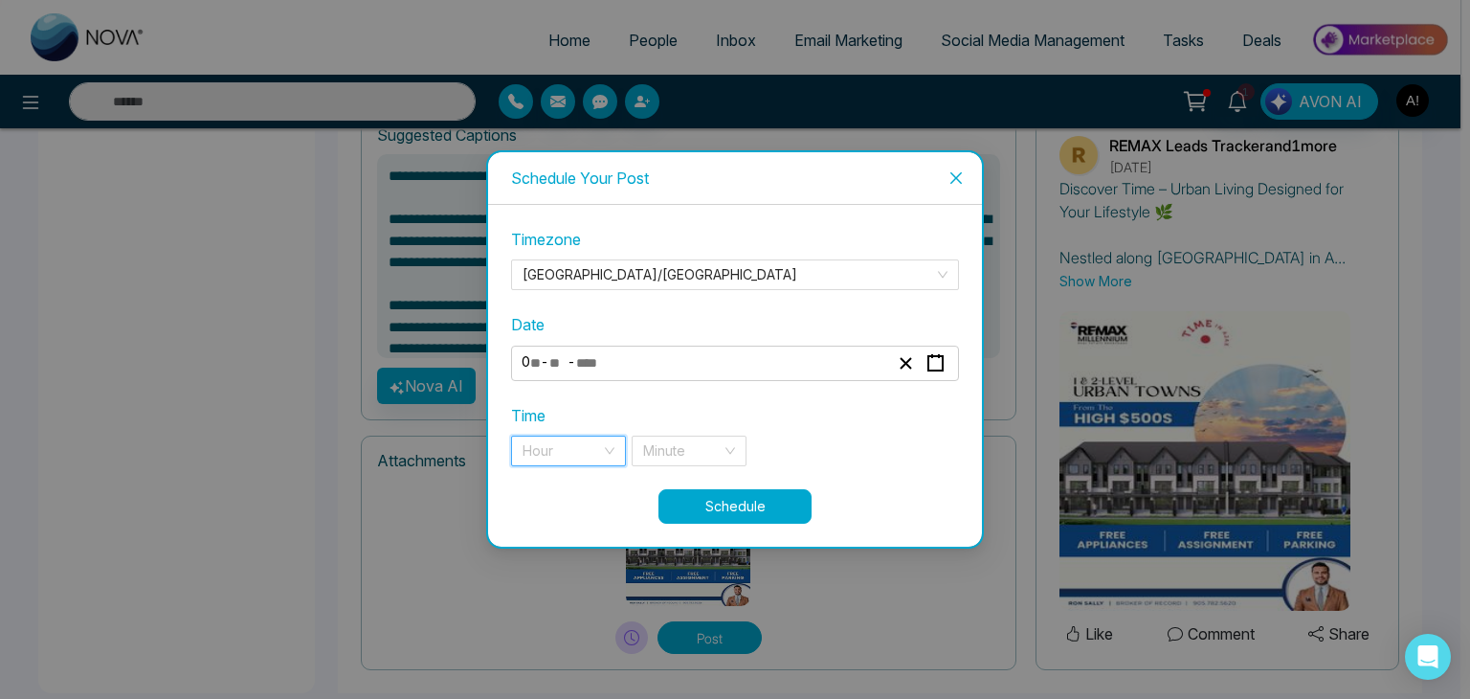
click at [555, 439] on input "search" at bounding box center [562, 450] width 78 height 29
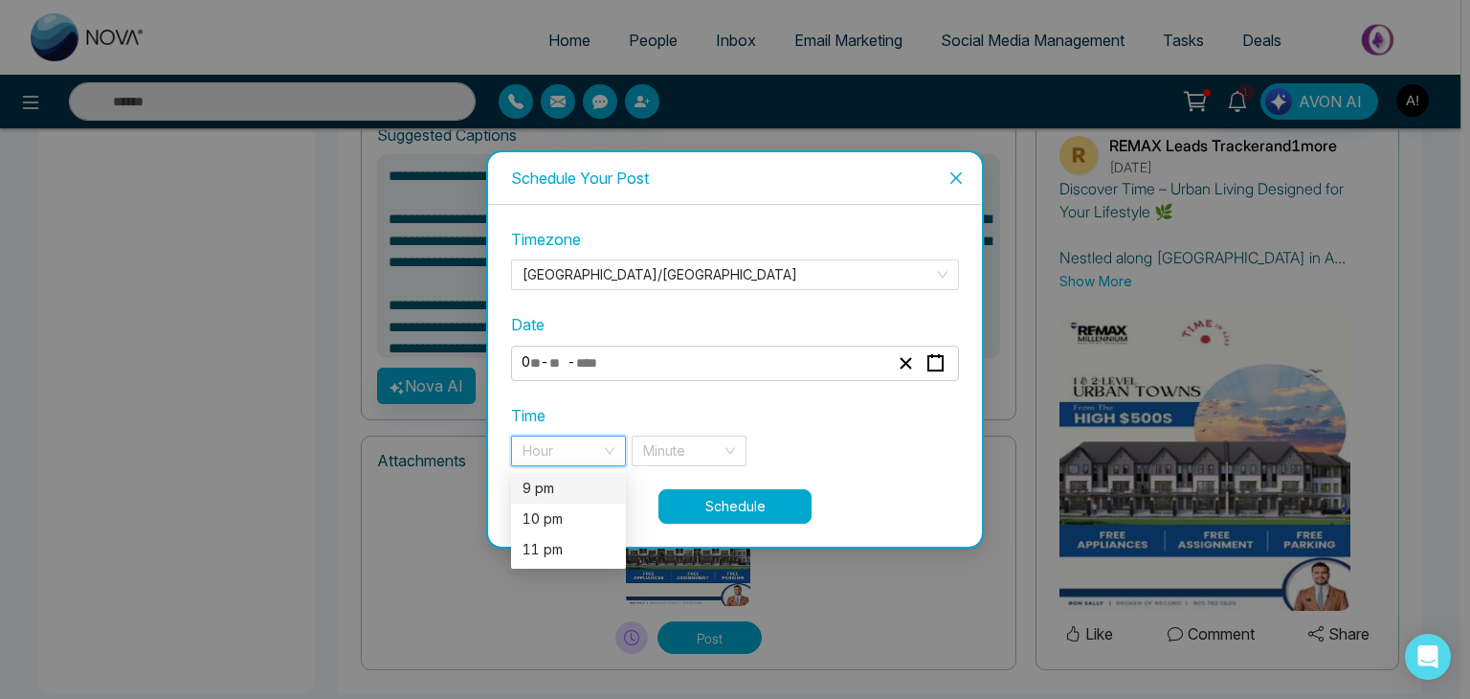
click at [545, 490] on div "9 pm" at bounding box center [569, 488] width 92 height 21
click at [718, 455] on input "search" at bounding box center [682, 450] width 78 height 29
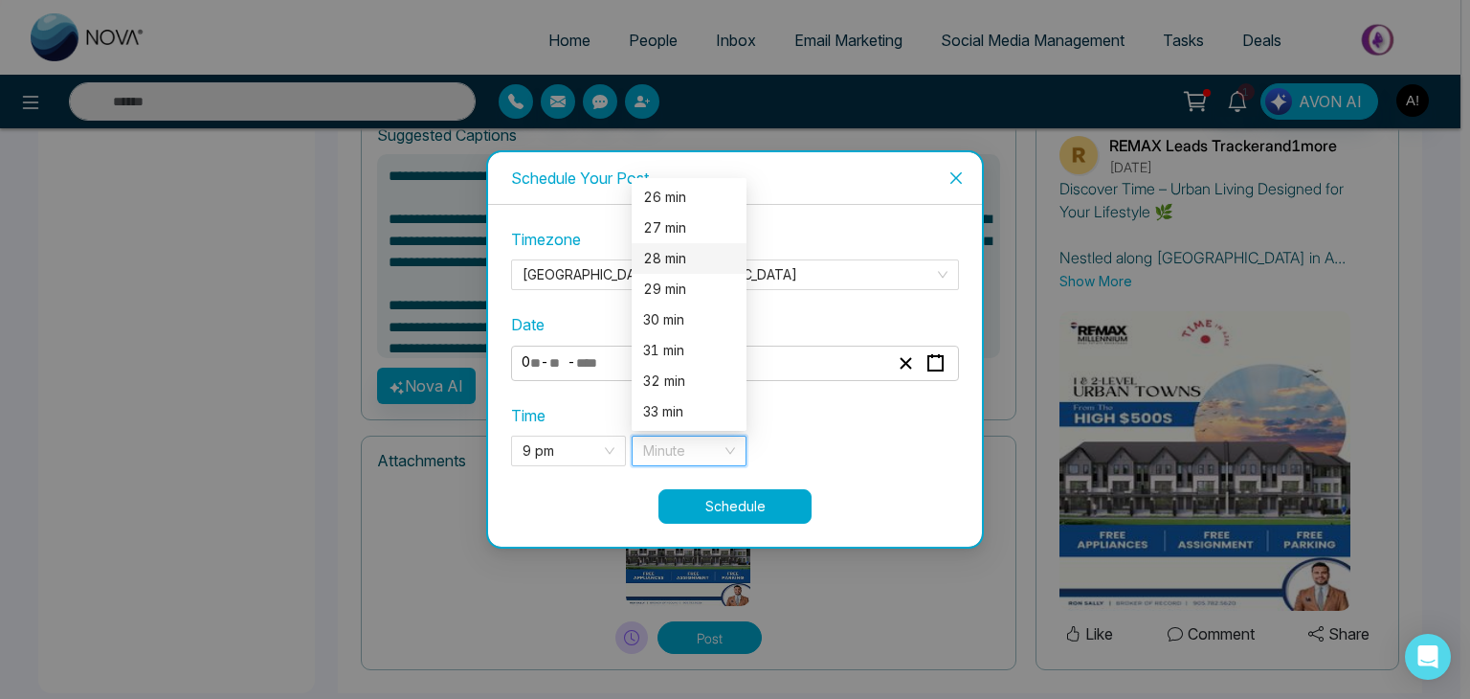
click at [670, 257] on div "28 min" at bounding box center [689, 258] width 92 height 21
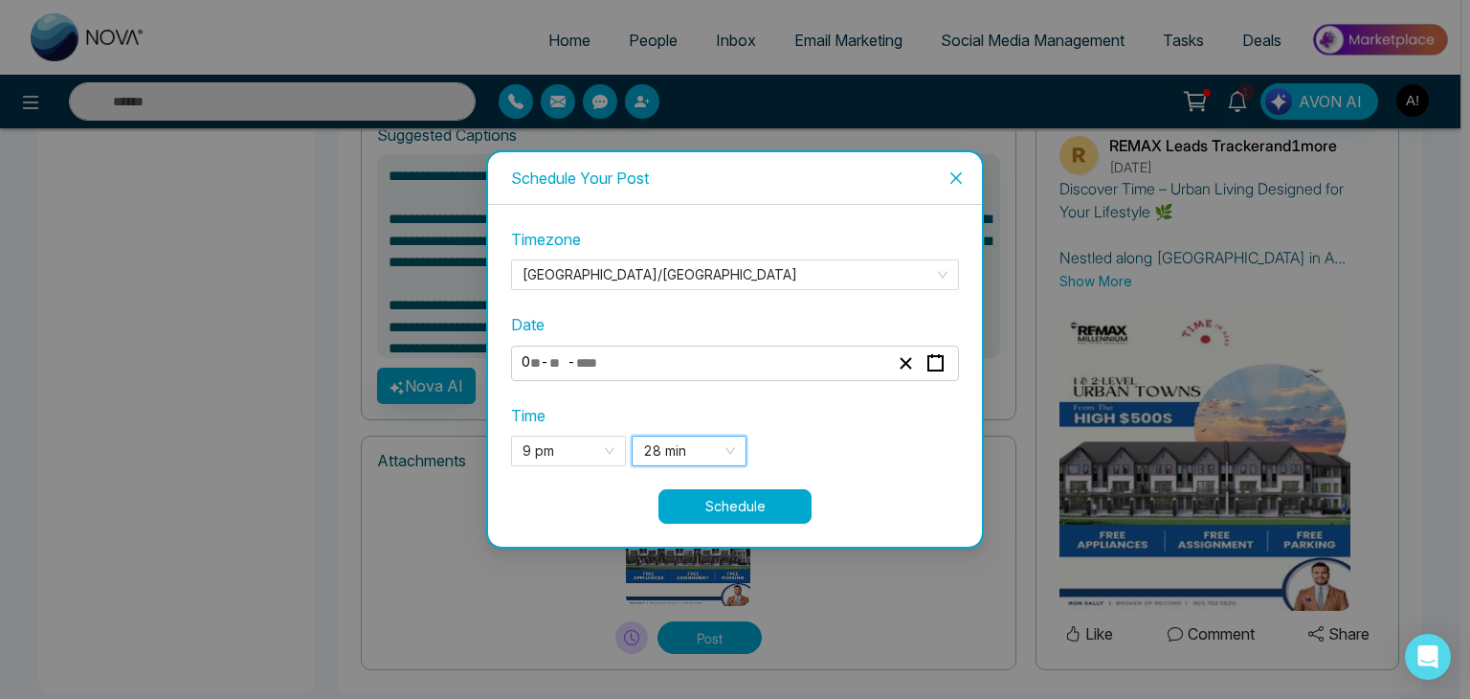
click at [752, 507] on button "Schedule" at bounding box center [734, 506] width 153 height 34
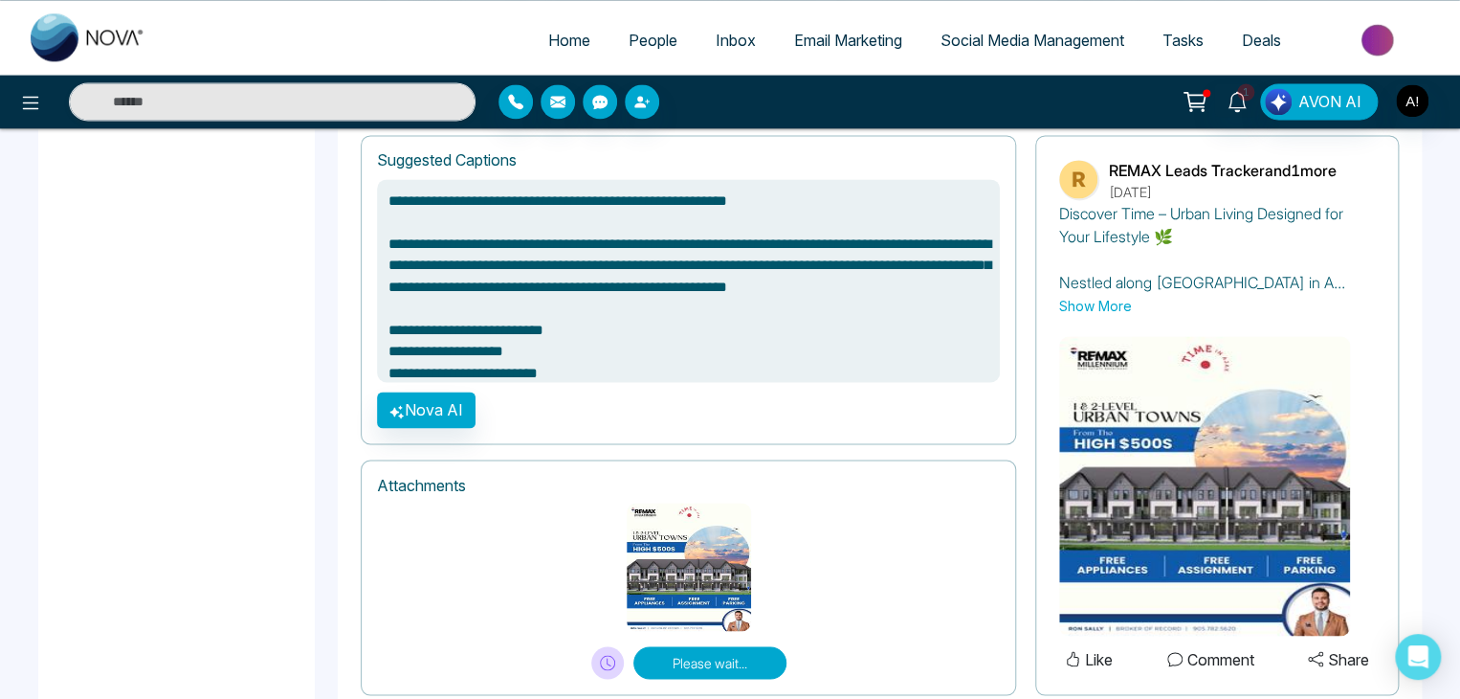
type textarea "**********"
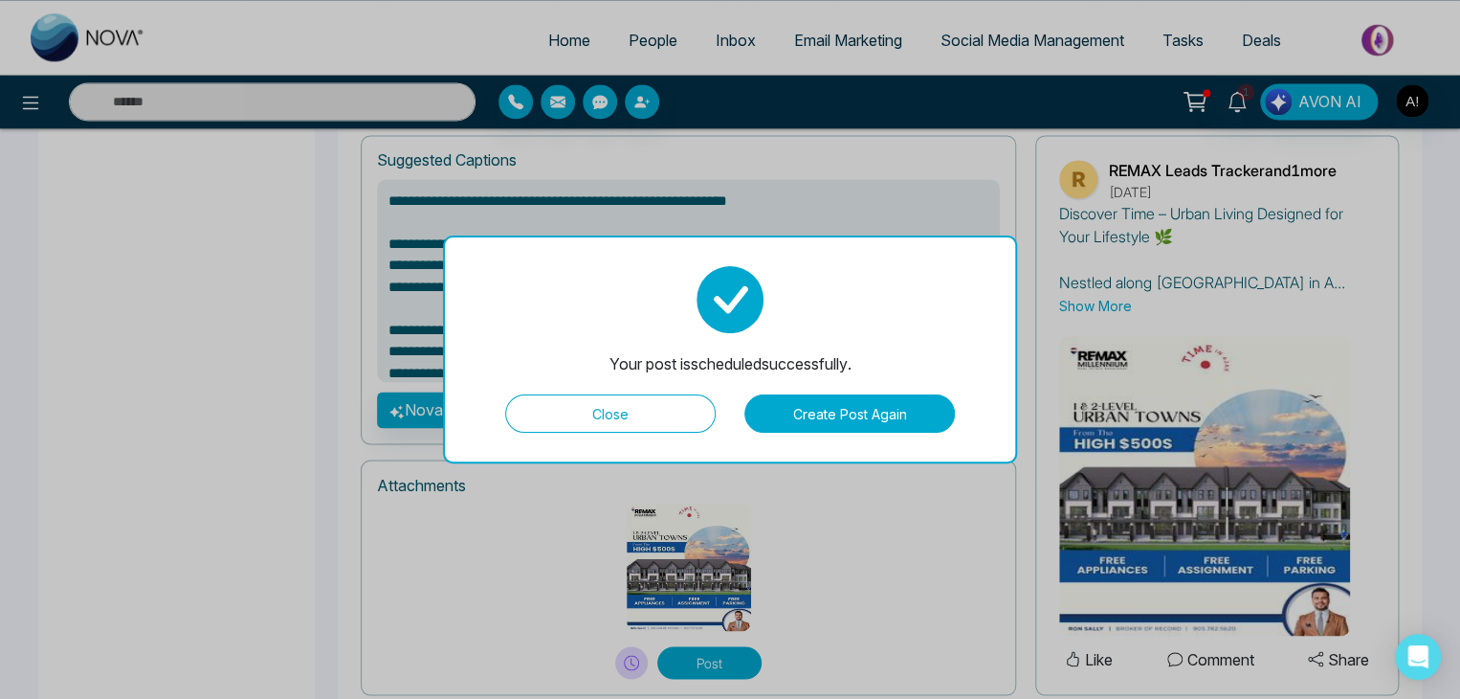
click at [871, 412] on button "Create Post Again" at bounding box center [850, 413] width 211 height 38
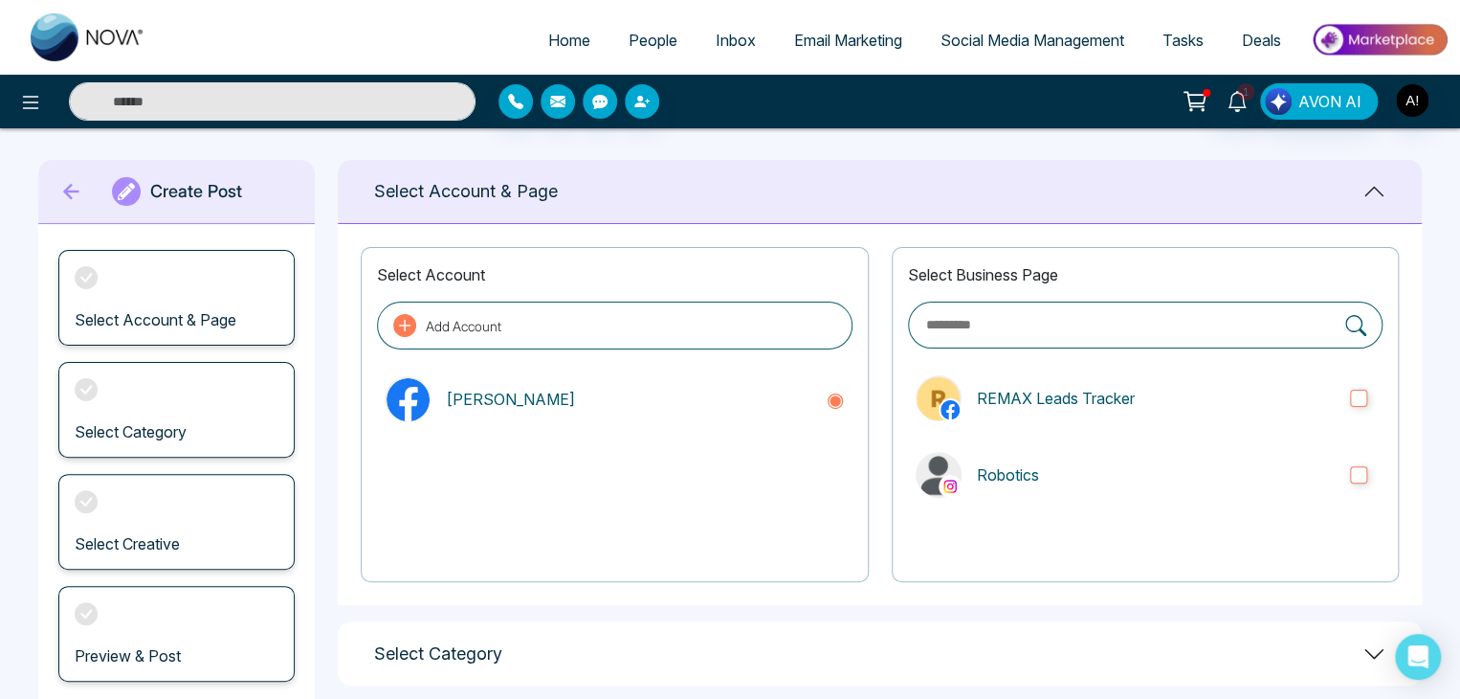
scroll to position [0, 0]
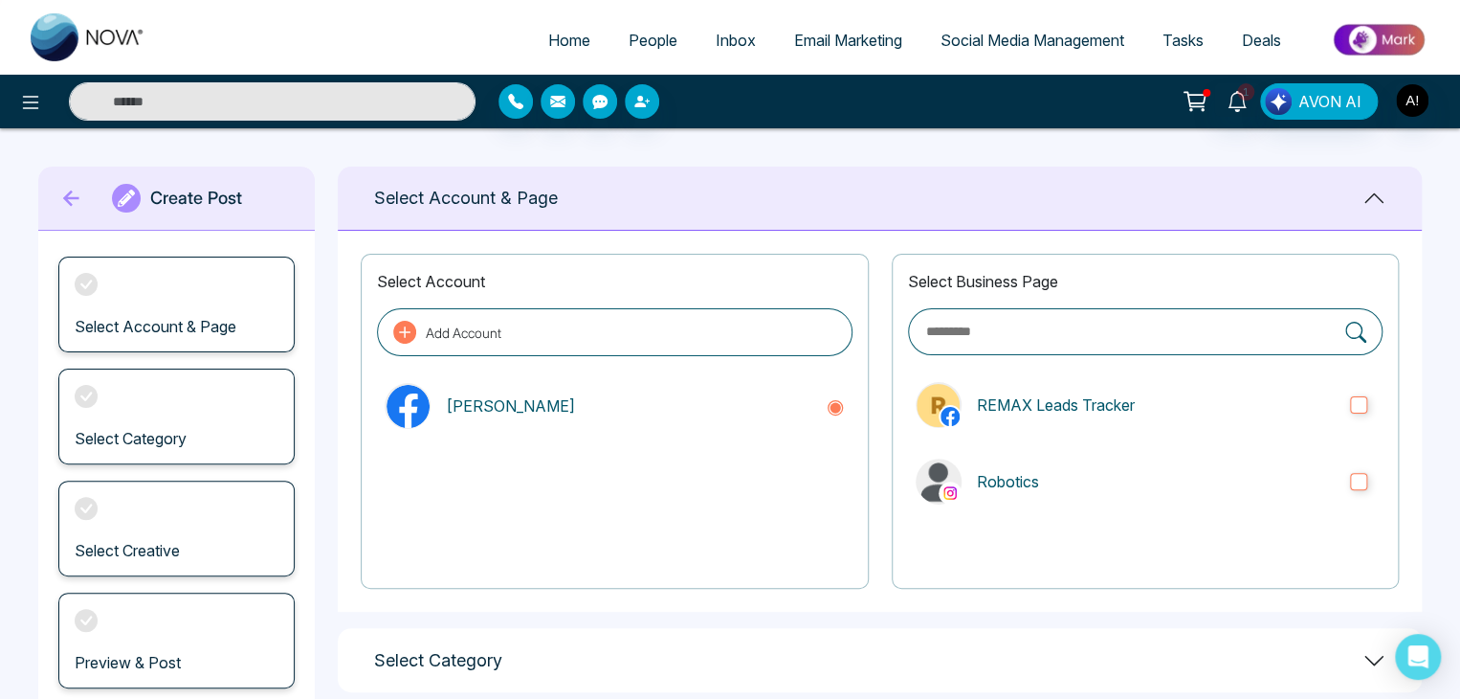
click at [64, 204] on icon at bounding box center [71, 198] width 29 height 38
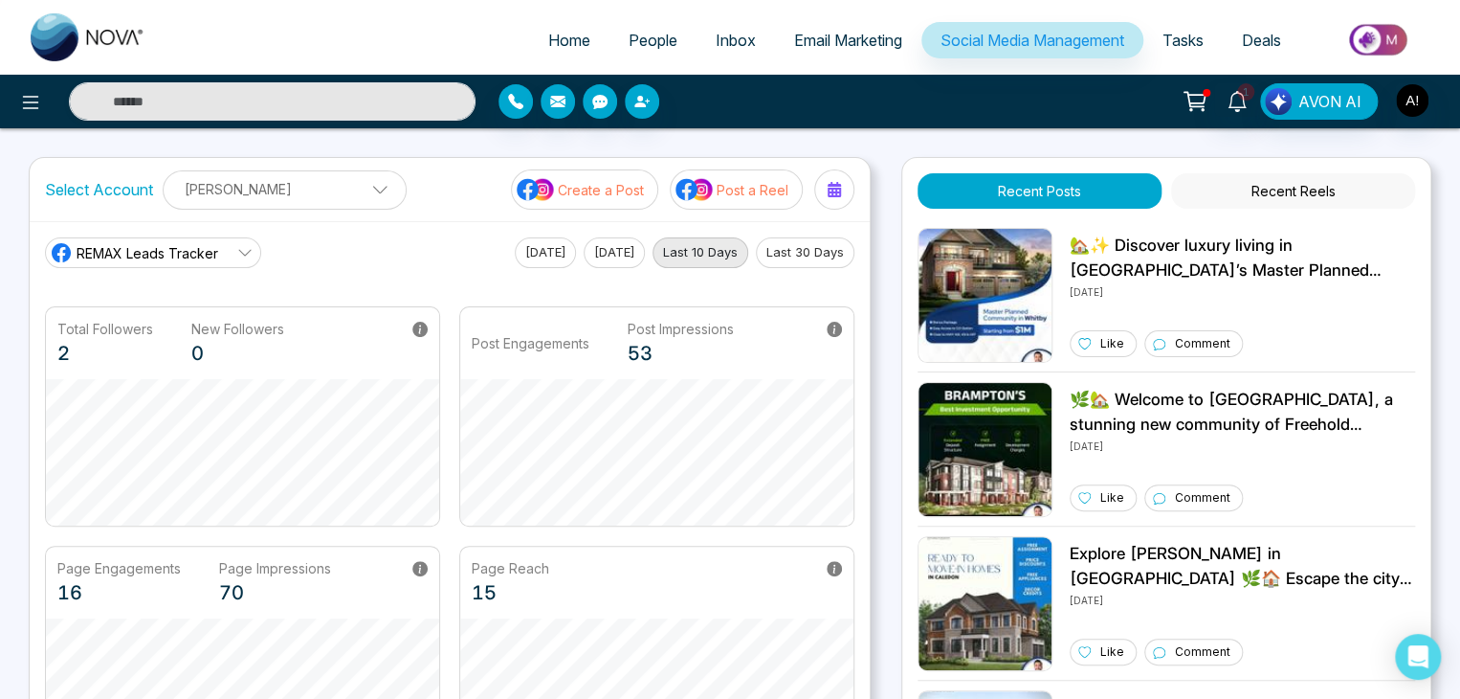
click at [365, 186] on span at bounding box center [373, 194] width 17 height 17
click at [444, 223] on div "REMAX Leads Tracker [DATE] [DATE] Last 10 Days Last 30 Days Total Followers 2 N…" at bounding box center [450, 501] width 840 height 560
click at [241, 253] on icon at bounding box center [244, 253] width 12 height 7
click at [159, 342] on span "Robotics" at bounding box center [167, 337] width 162 height 21
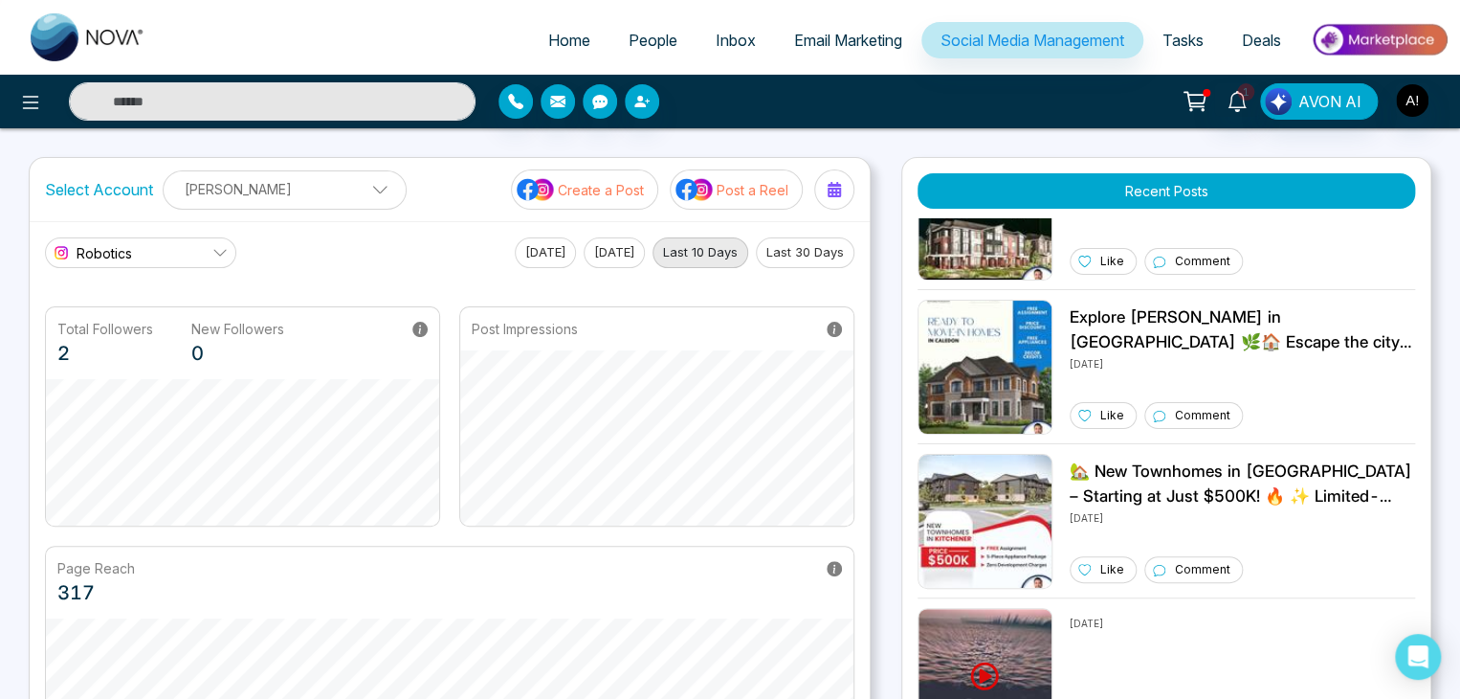
scroll to position [255, 0]
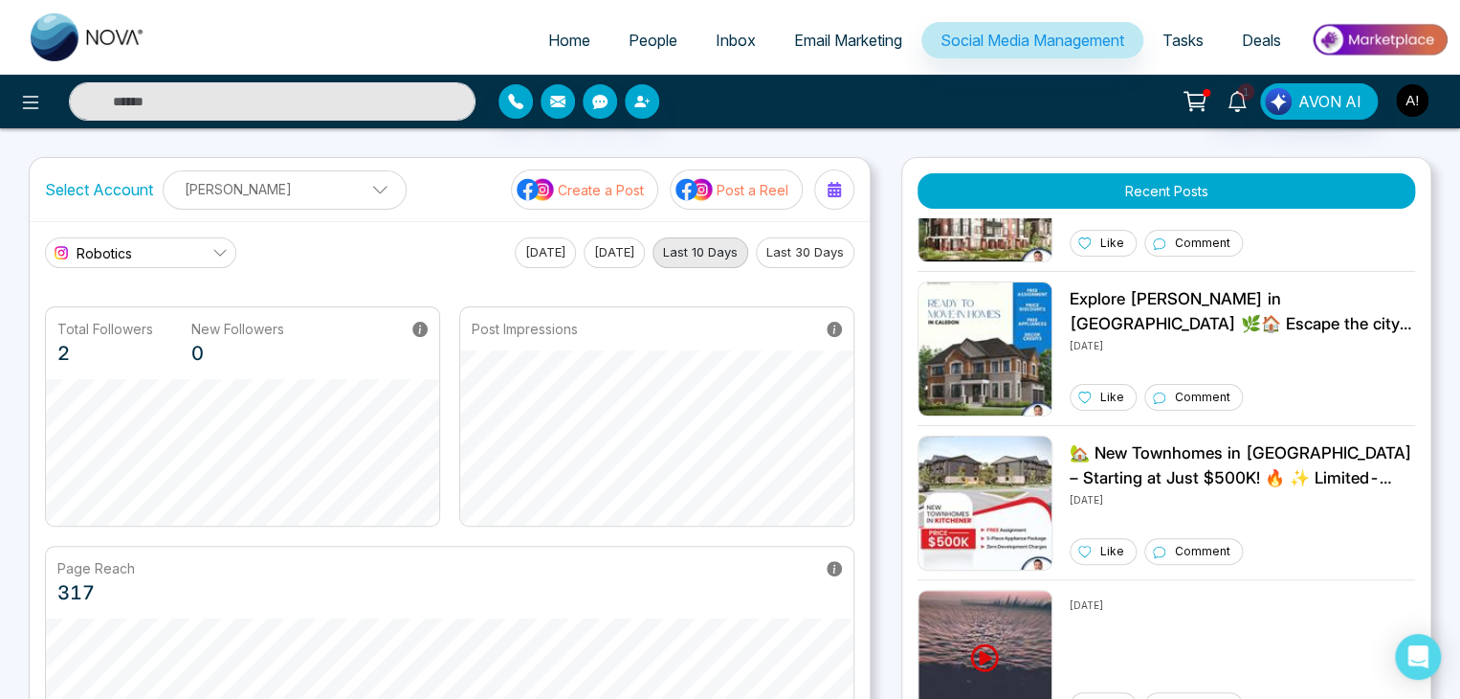
click at [1405, 107] on img "button" at bounding box center [1412, 100] width 33 height 33
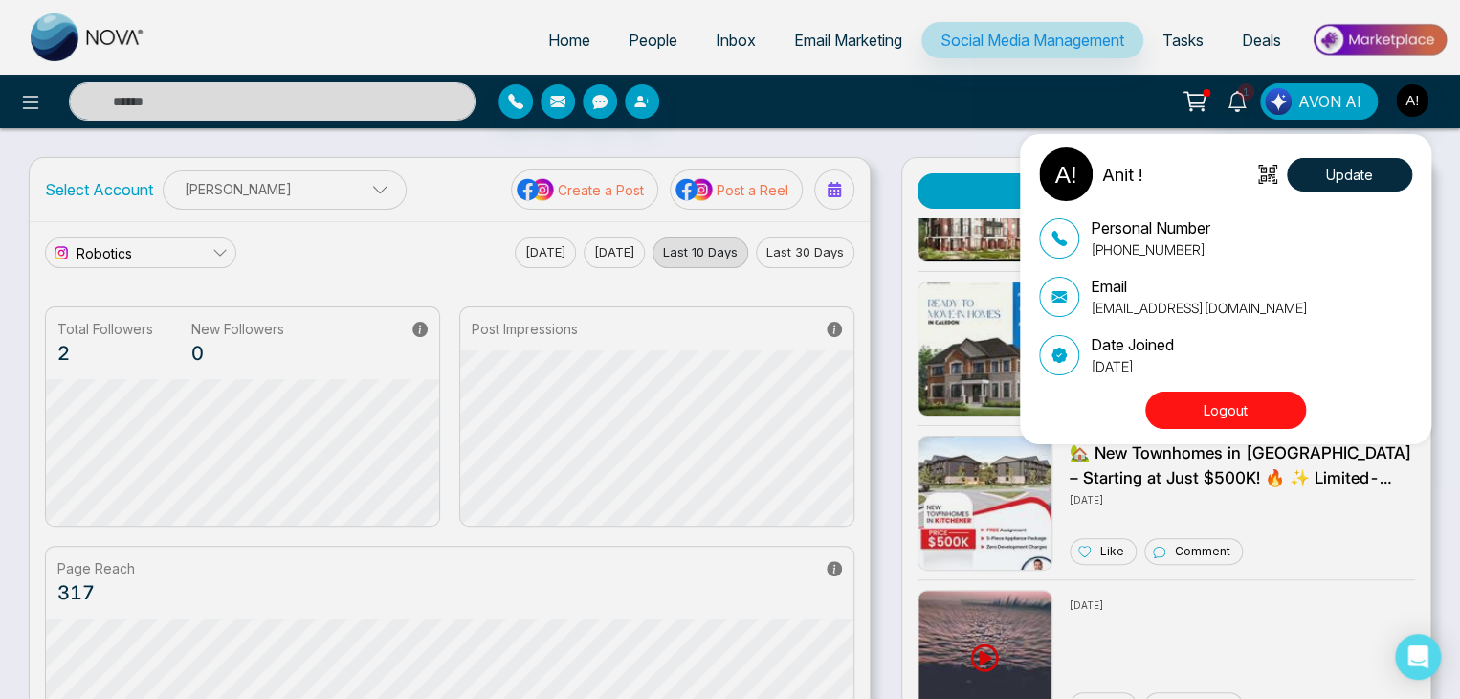
click at [1198, 413] on button "Logout" at bounding box center [1226, 409] width 161 height 37
